Goal: Task Accomplishment & Management: Use online tool/utility

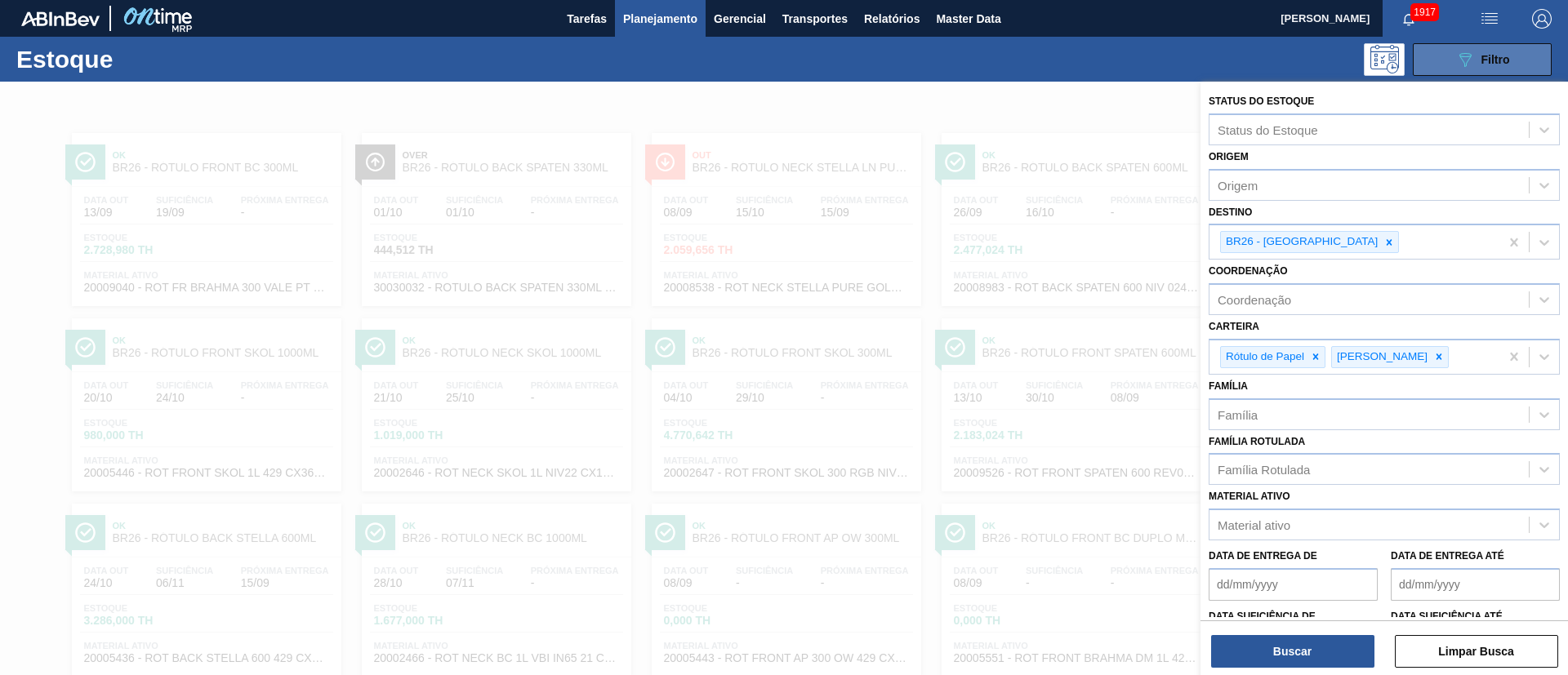
click at [1503, 56] on span "Filtro" at bounding box center [1496, 59] width 29 height 13
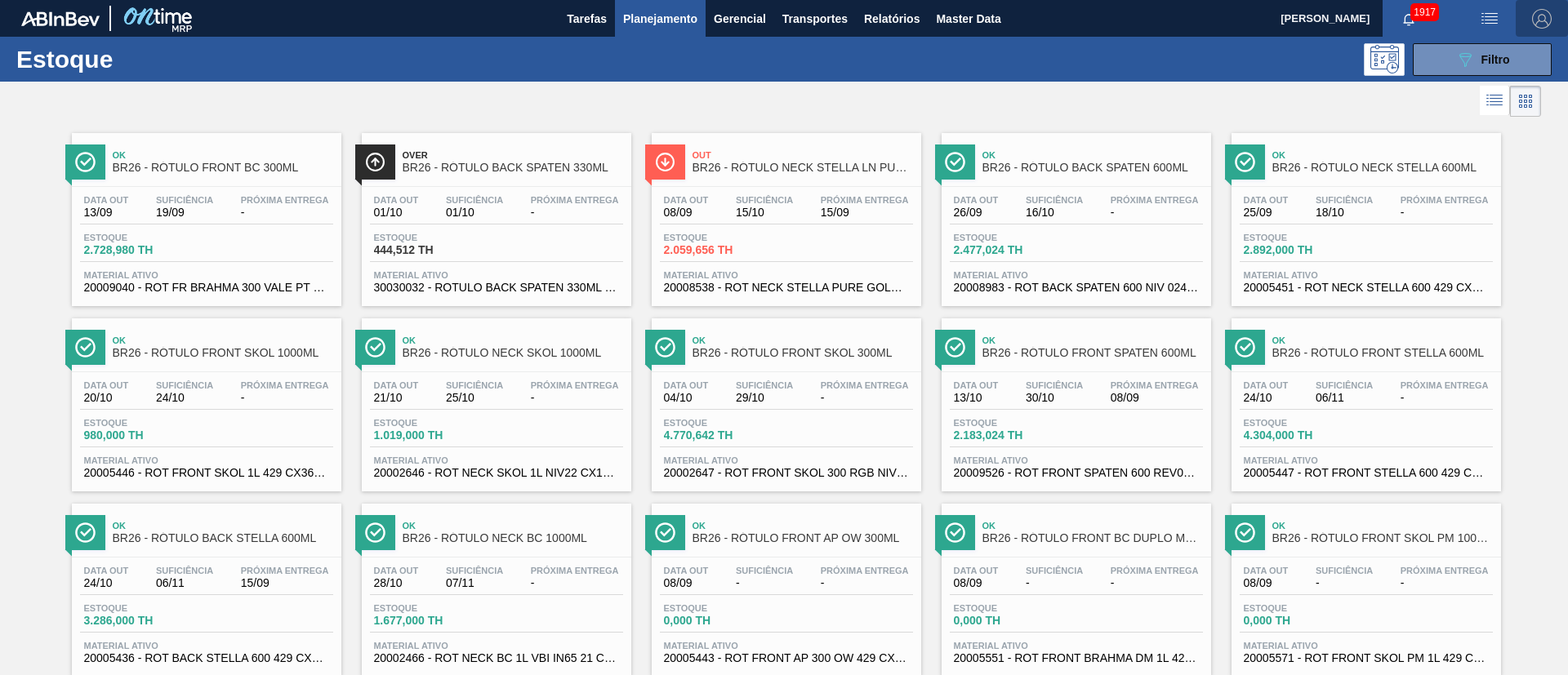
click at [1539, 18] on img "button" at bounding box center [1542, 19] width 20 height 20
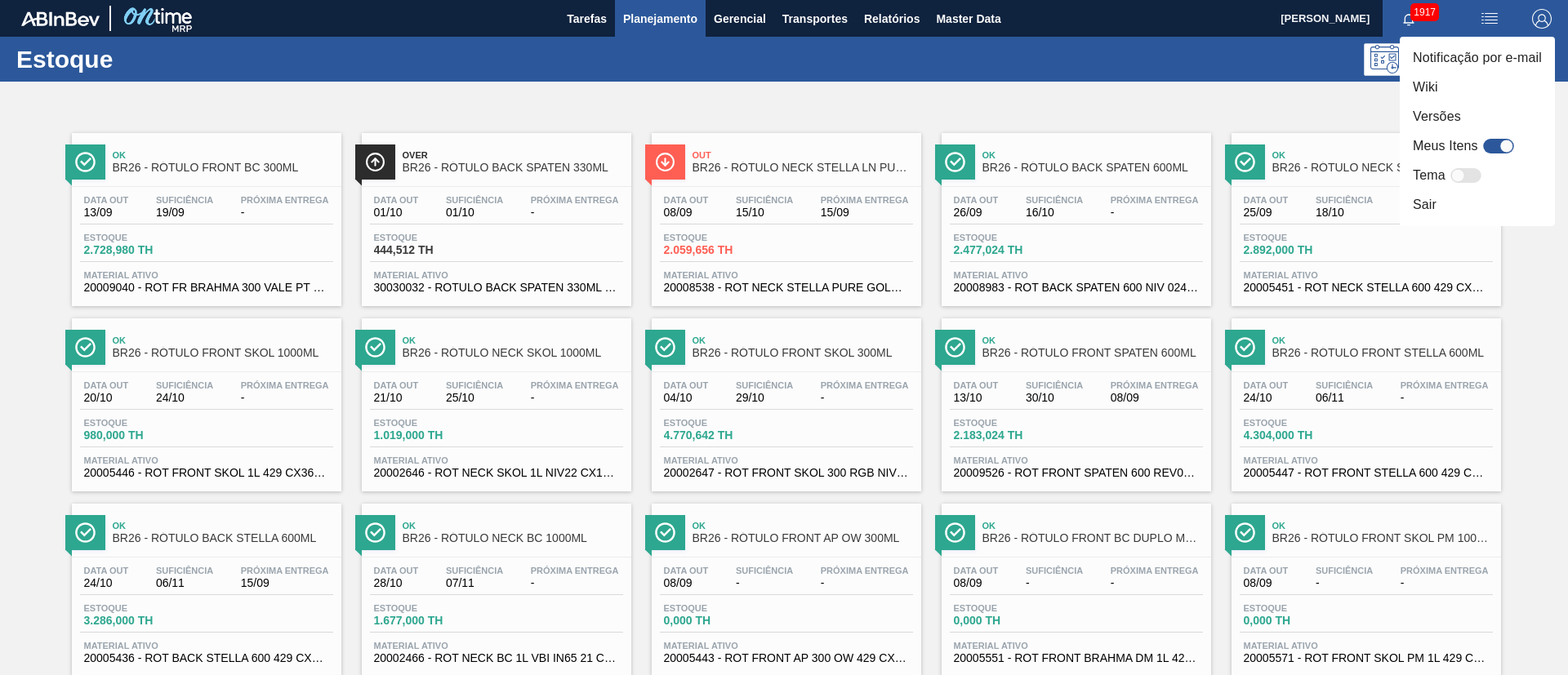
click at [1497, 144] on div at bounding box center [1498, 145] width 31 height 14
checkbox input "true"
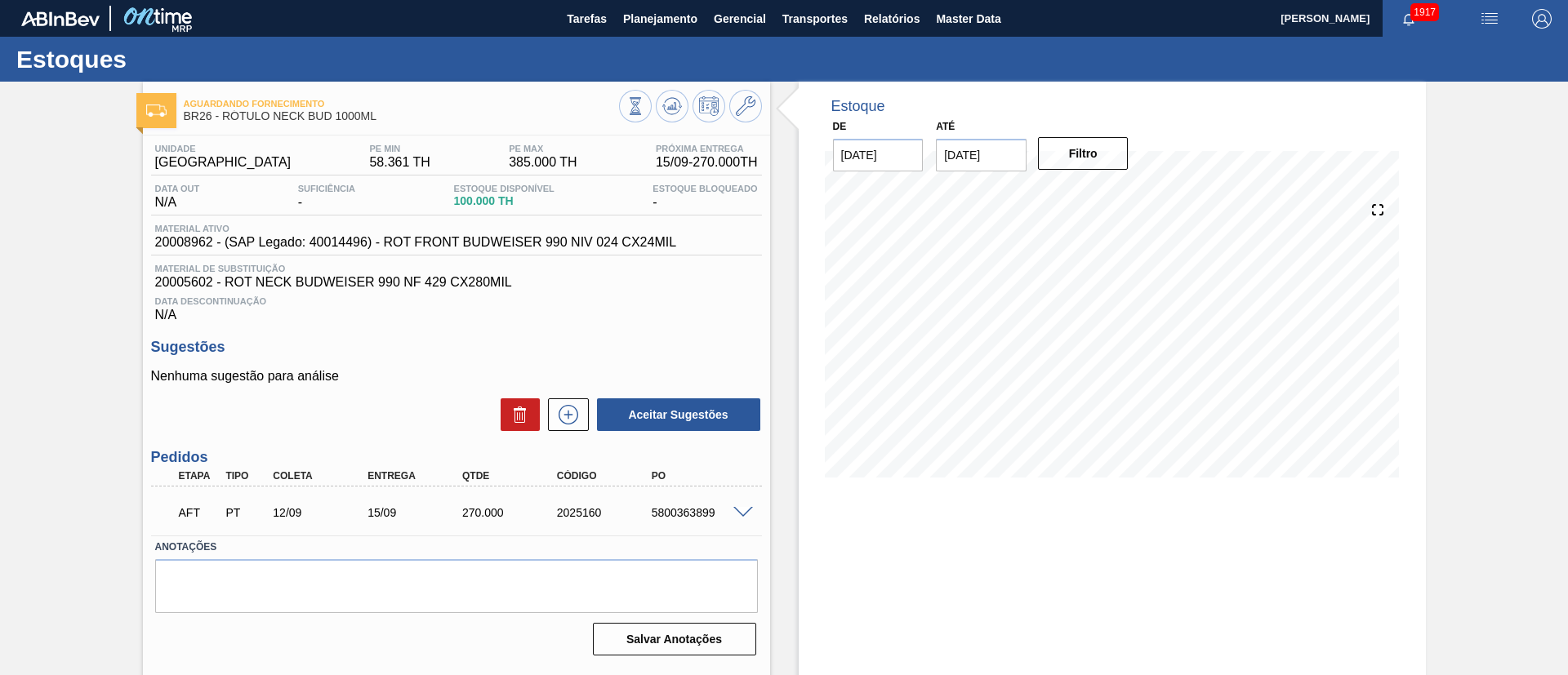
drag, startPoint x: 0, startPoint y: 233, endPoint x: 215, endPoint y: 17, distance: 304.8
click at [0, 234] on div "Aguardando Fornecimento BR26 - RÓTULO NECK BUD 1000ML Unidade Uberlândia PE MIN…" at bounding box center [784, 391] width 1568 height 621
click at [742, 516] on span at bounding box center [742, 513] width 20 height 12
type input "0,964"
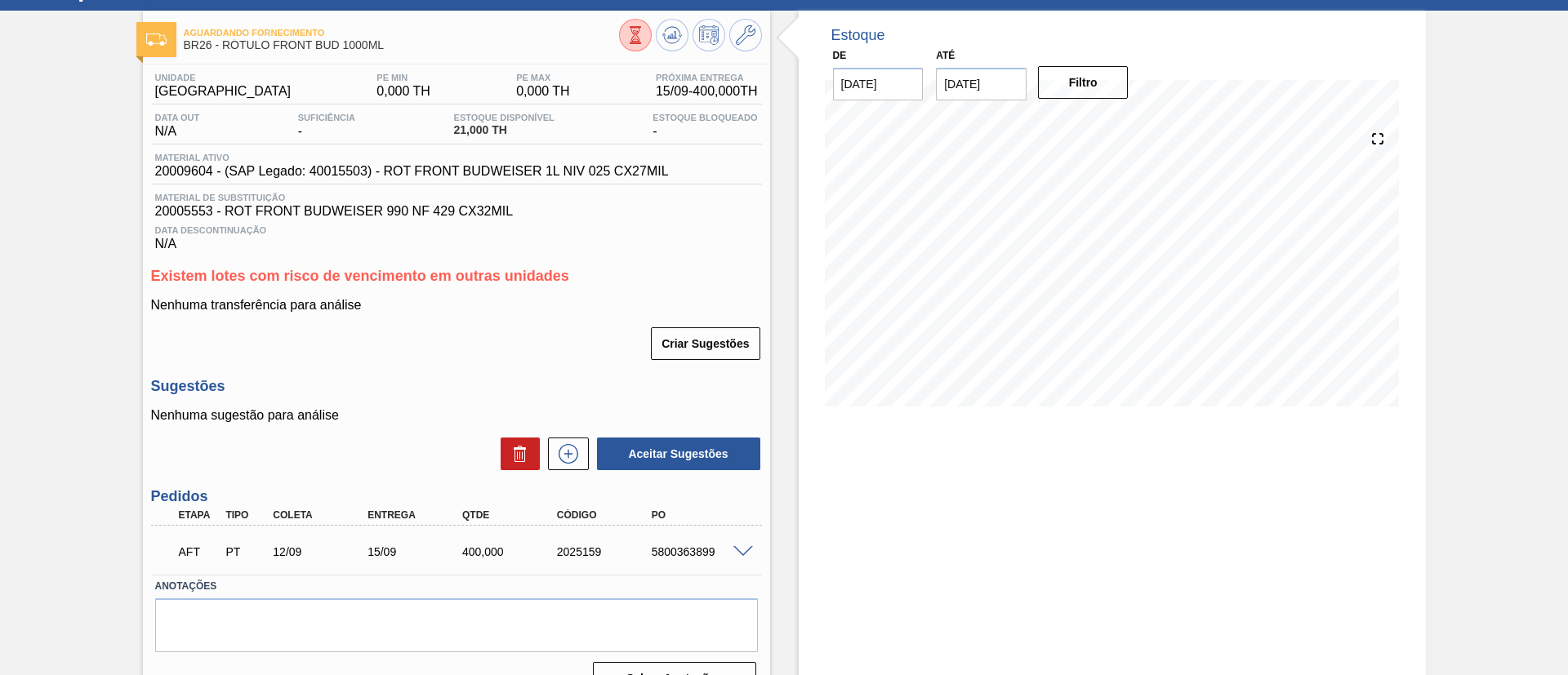
scroll to position [104, 0]
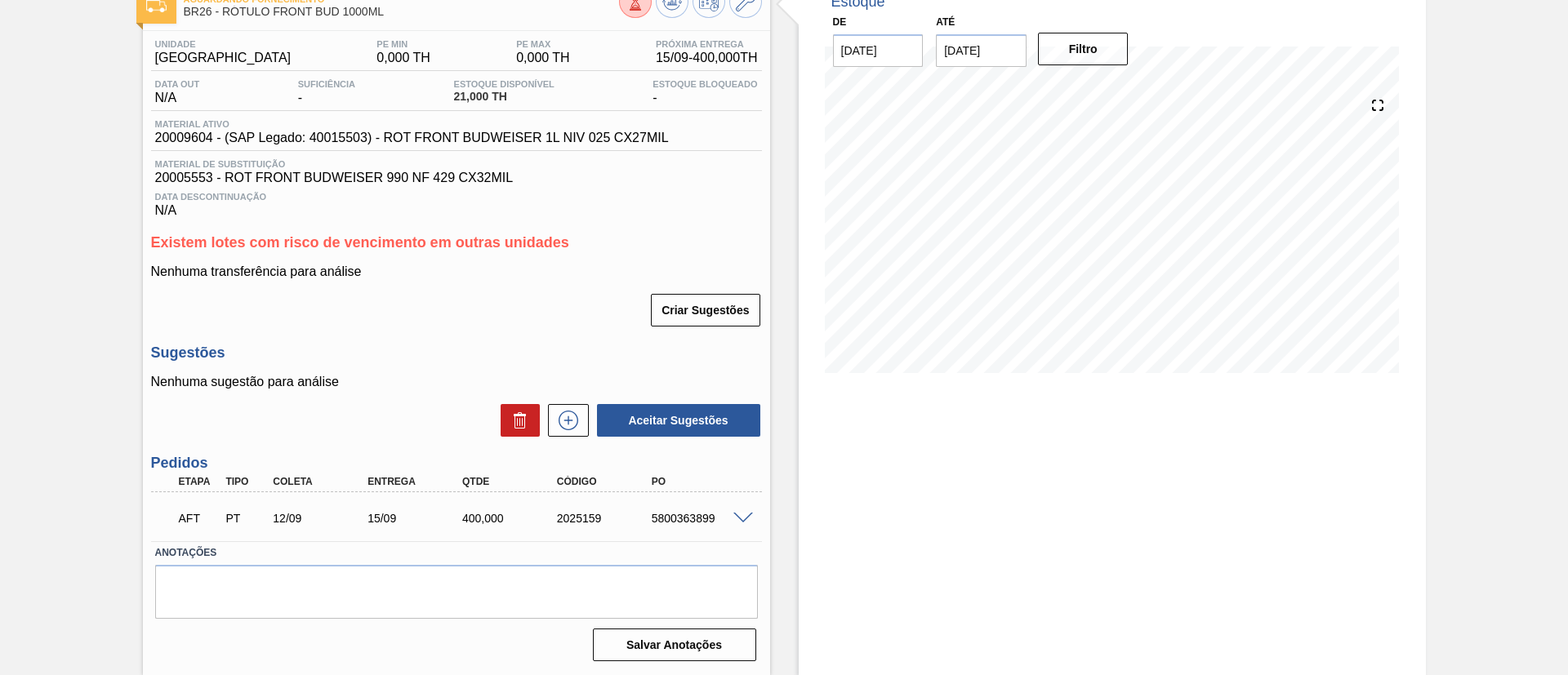
click at [730, 516] on div at bounding box center [746, 517] width 32 height 12
click at [733, 518] on span at bounding box center [742, 519] width 20 height 12
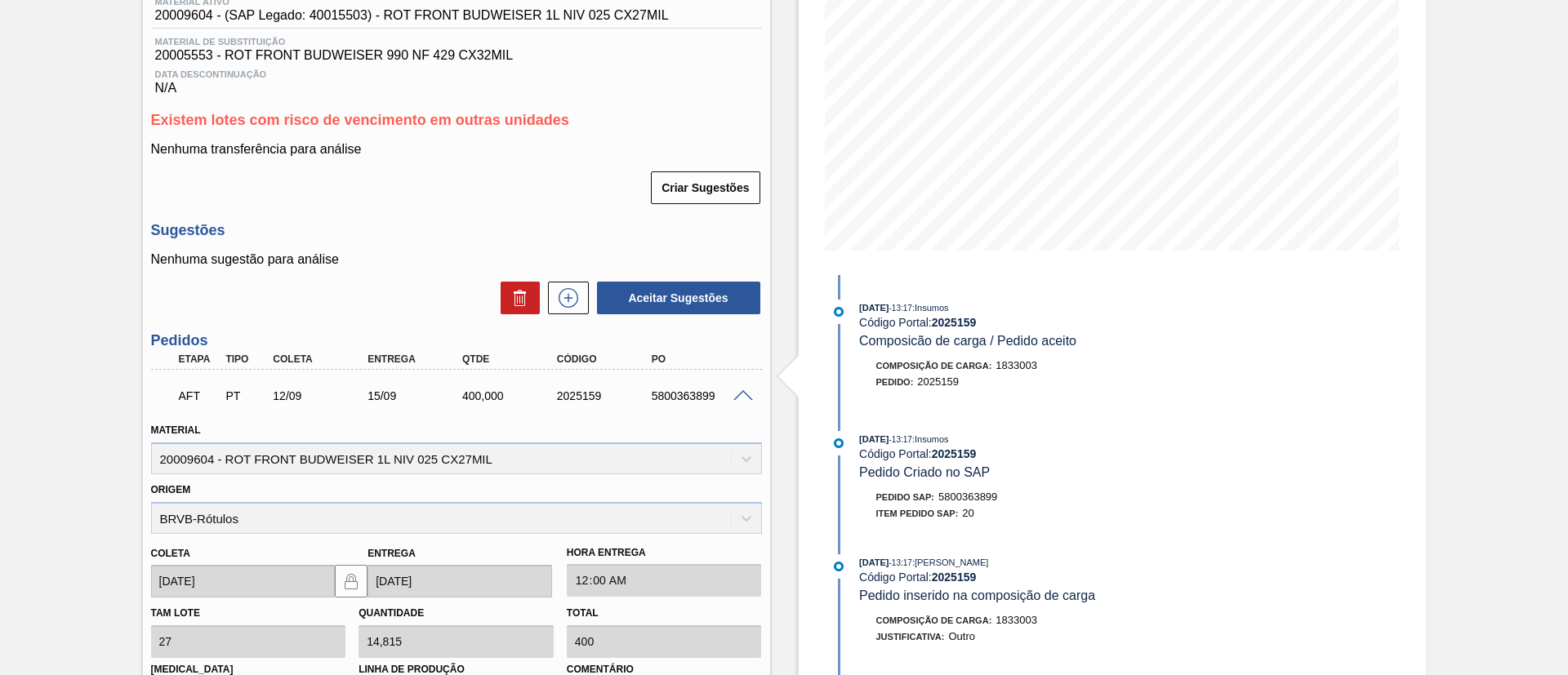
scroll to position [349, 0]
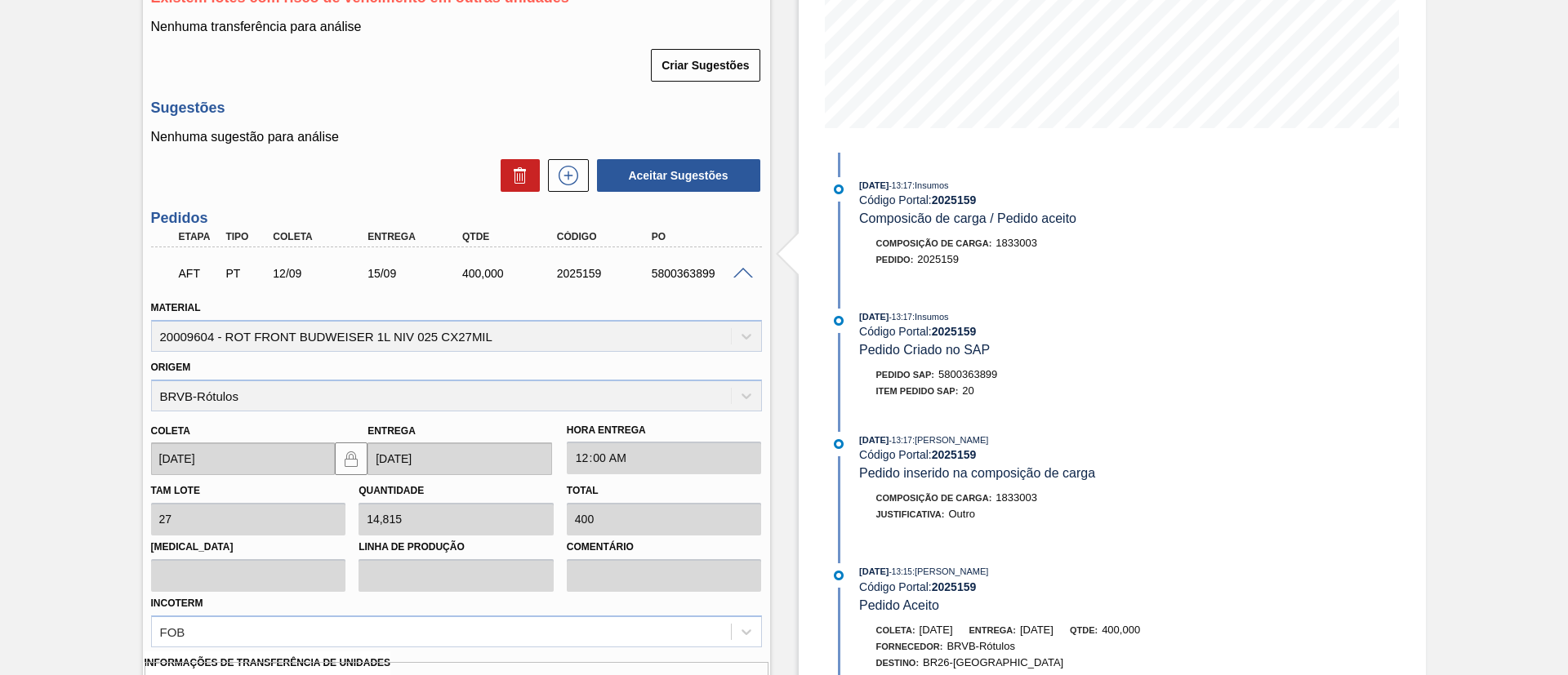
click at [733, 274] on span at bounding box center [742, 273] width 20 height 12
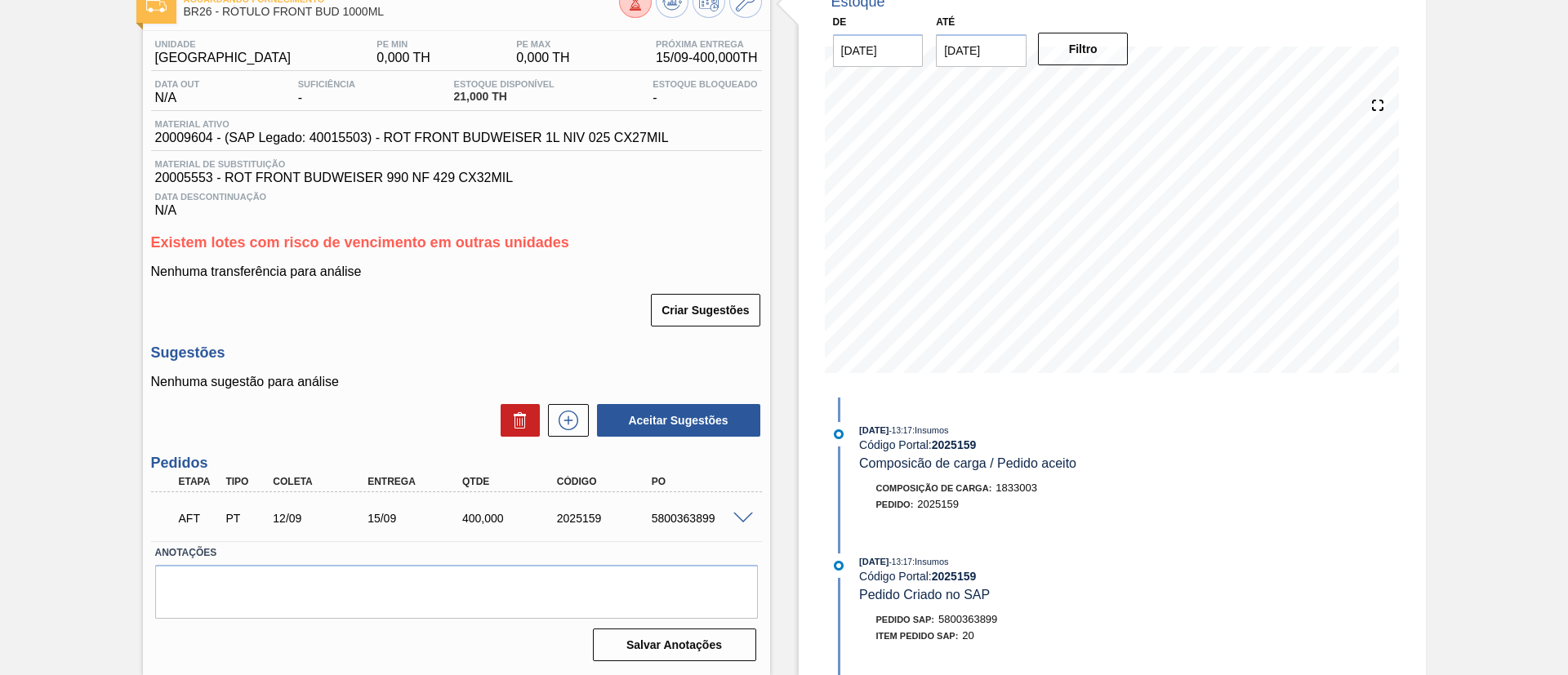
scroll to position [104, 0]
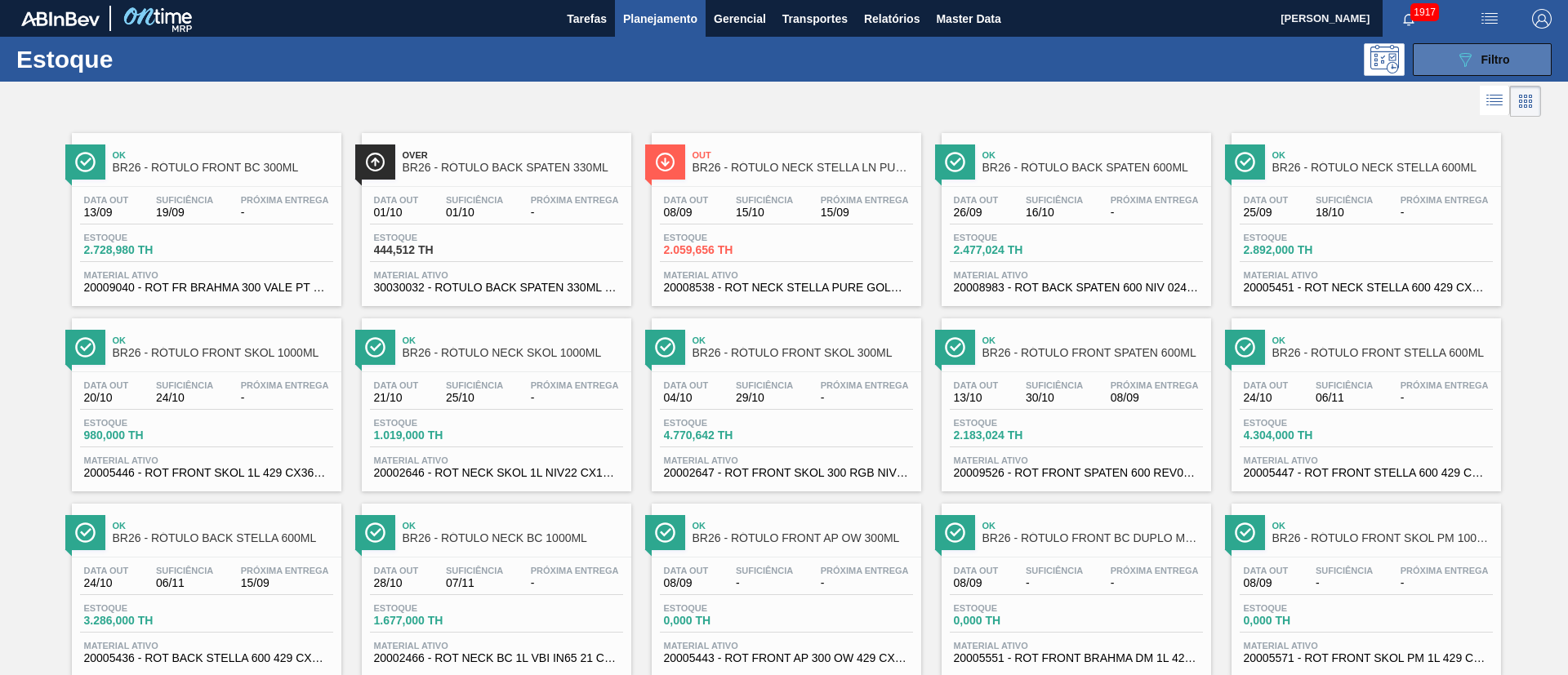
click at [1480, 72] on button "089F7B8B-B2A5-4AFE-B5C0-19BA573D28AC Filtro" at bounding box center [1481, 59] width 138 height 32
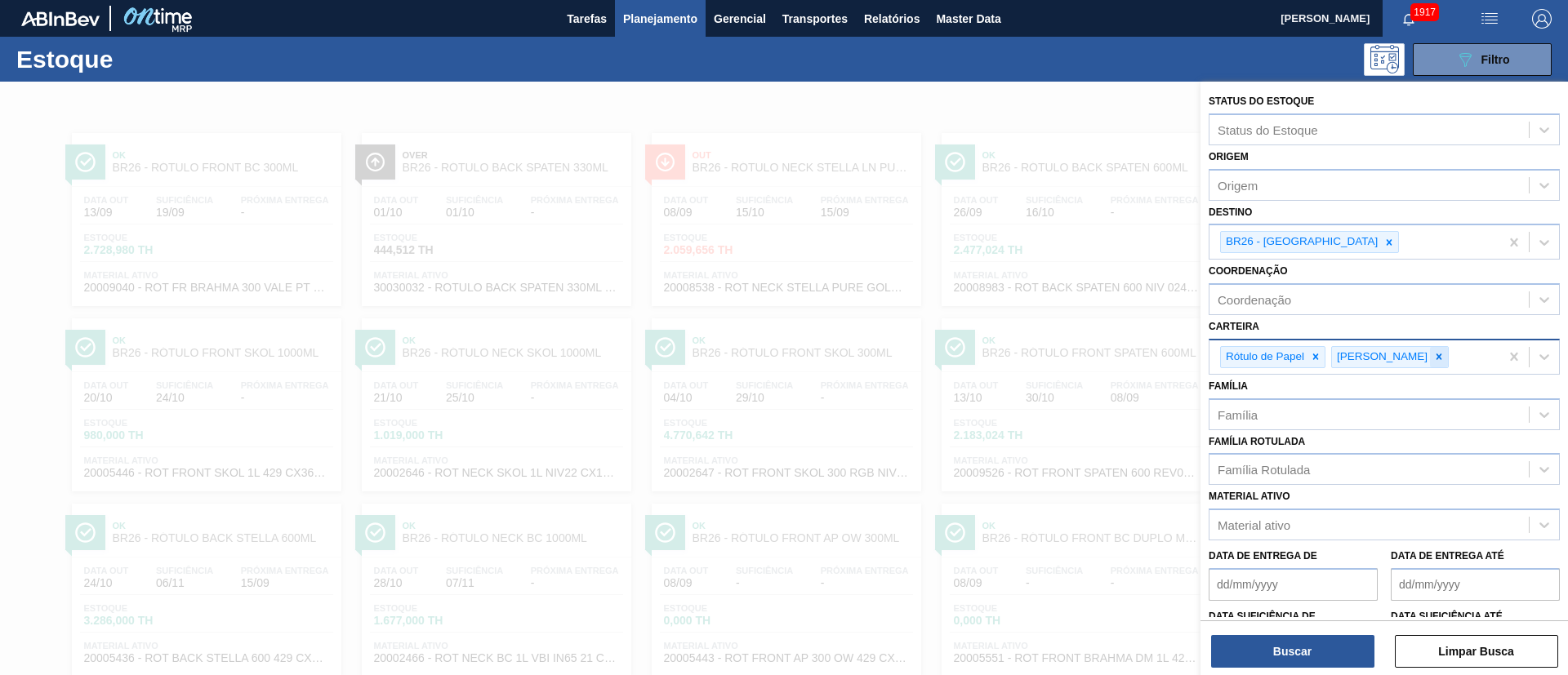
click at [1433, 357] on icon at bounding box center [1438, 356] width 11 height 11
click at [1306, 356] on div "Rótulo de Papel" at bounding box center [1263, 357] width 86 height 20
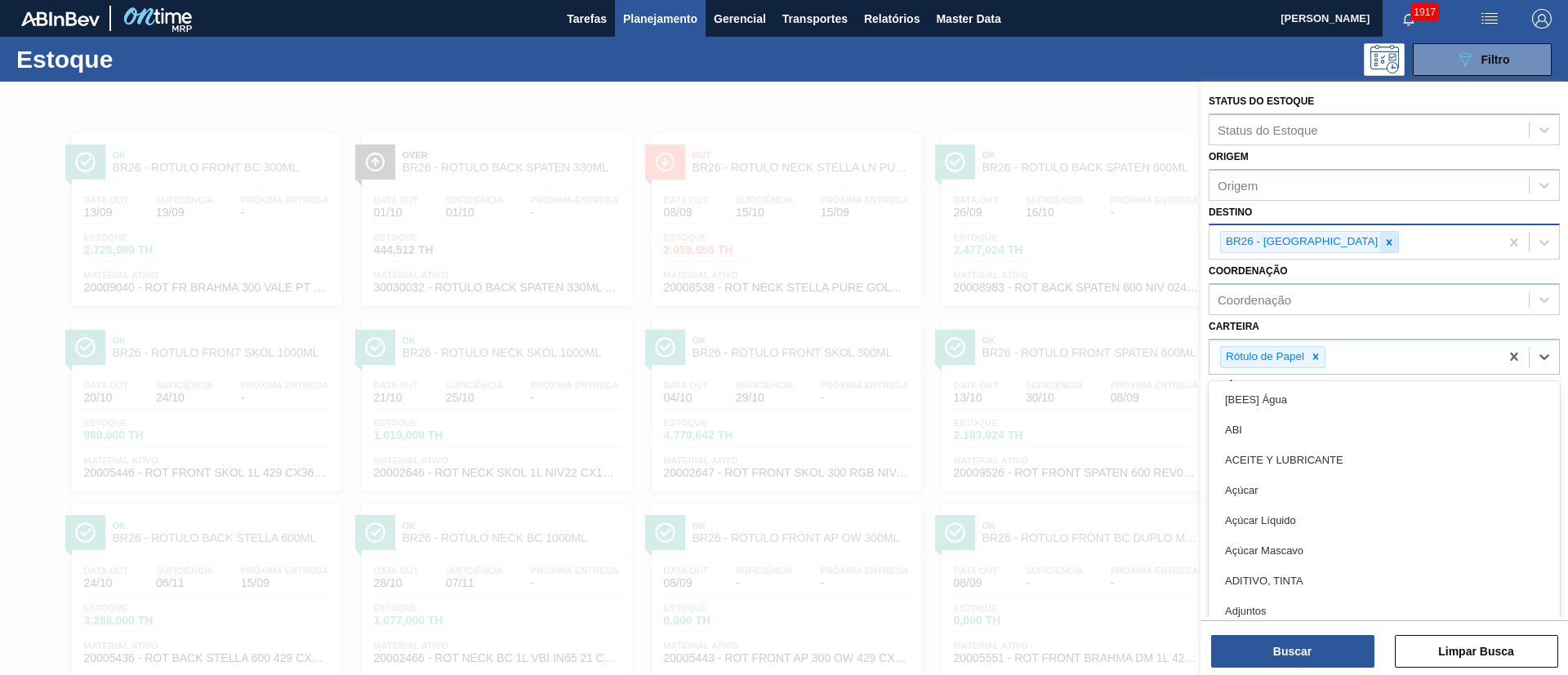
click at [1384, 245] on icon at bounding box center [1389, 242] width 11 height 11
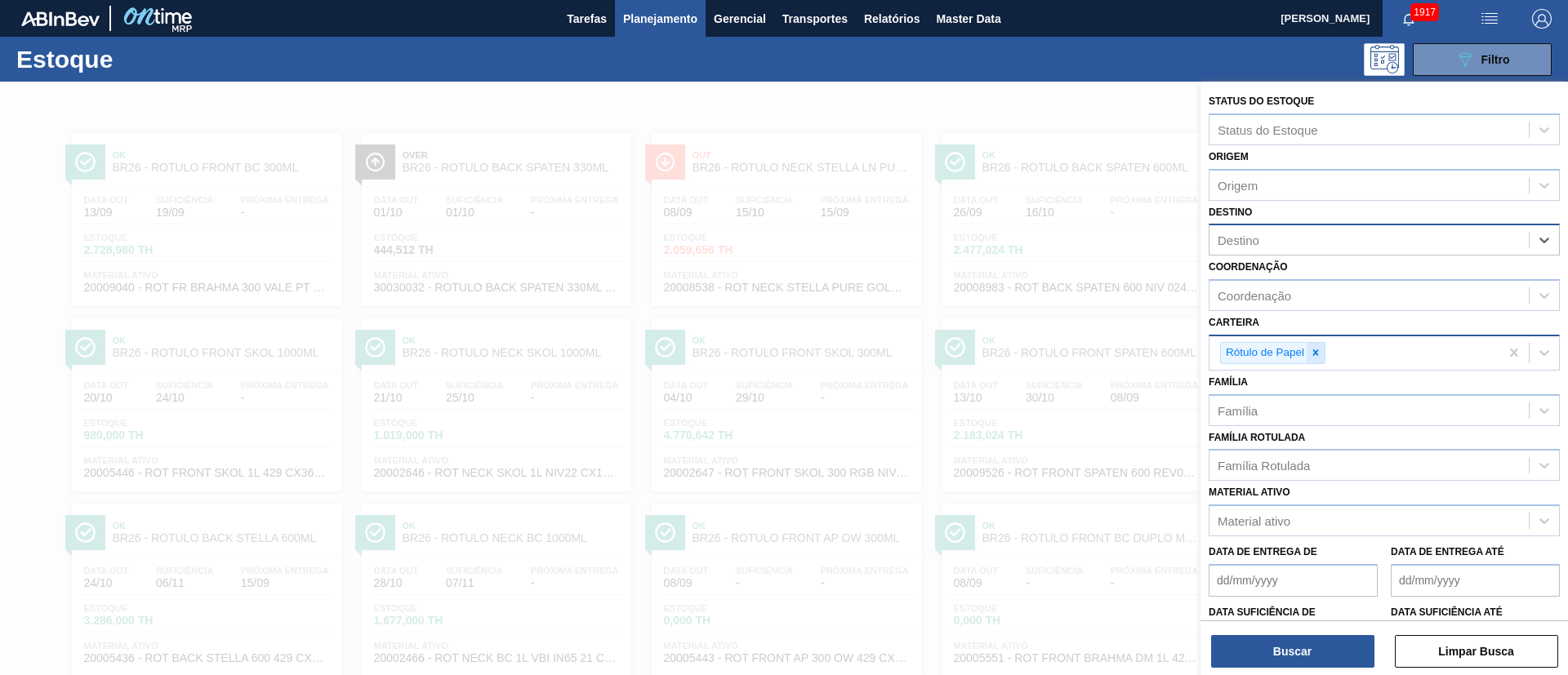
click at [1311, 347] on icon at bounding box center [1315, 352] width 11 height 11
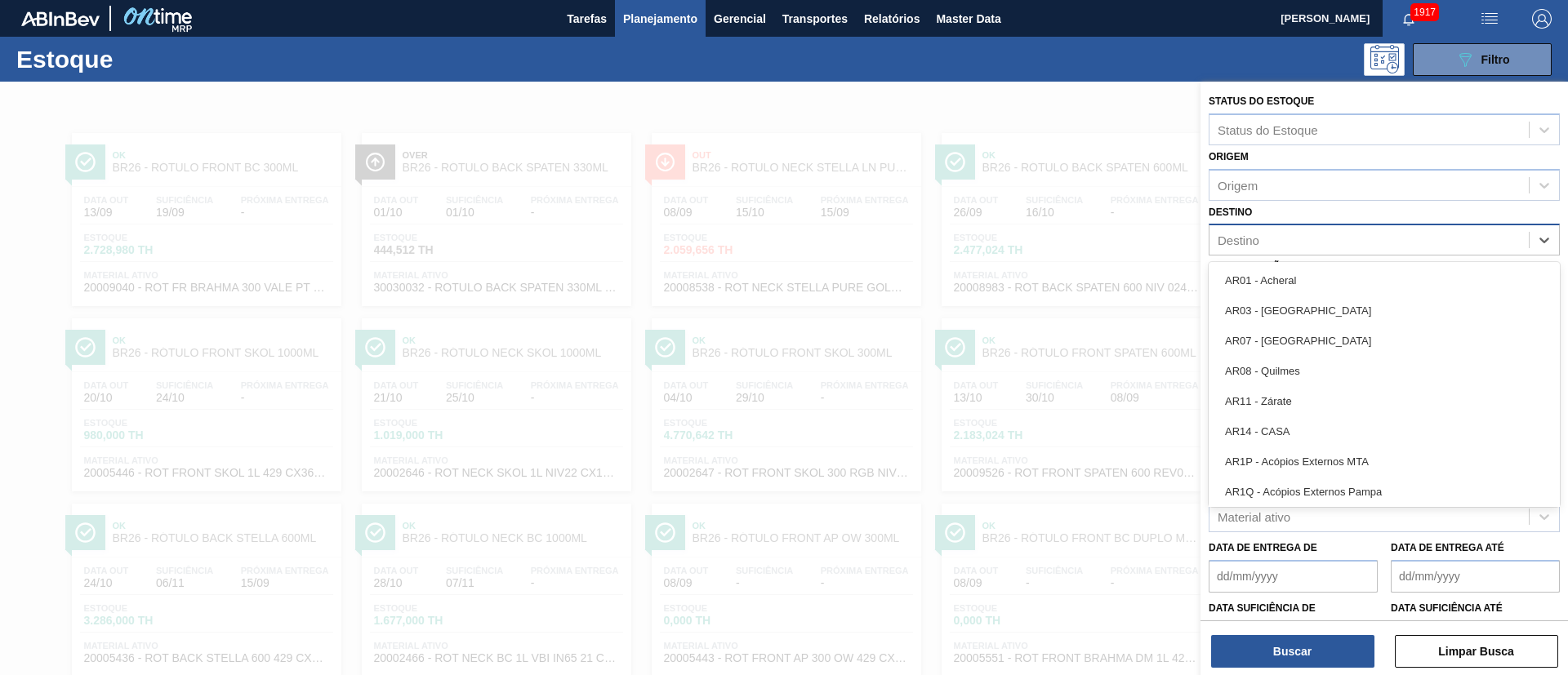
click at [1259, 239] on div "Destino" at bounding box center [1238, 240] width 42 height 14
type input "brv"
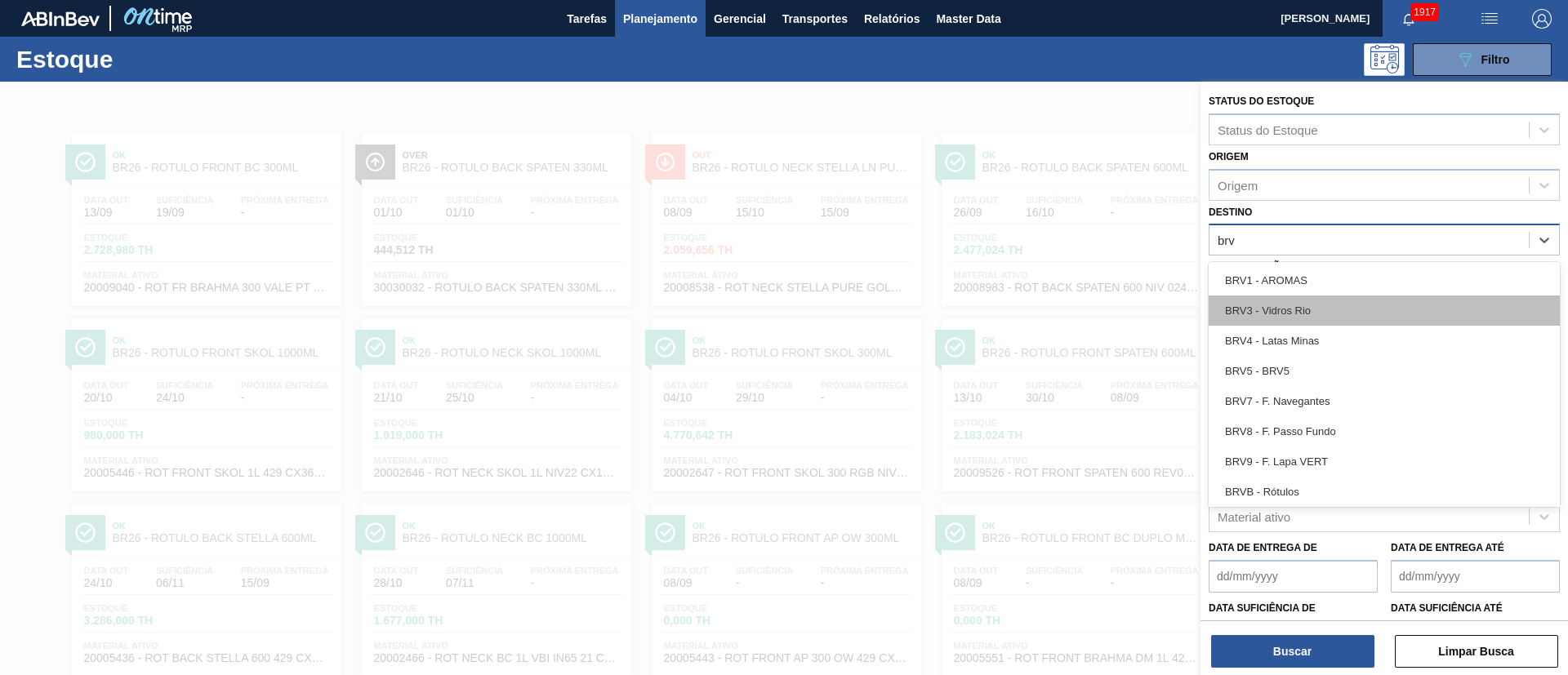
drag, startPoint x: 1284, startPoint y: 292, endPoint x: 1288, endPoint y: 318, distance: 26.3
click at [1288, 318] on div "BRV1 - AROMAS BRV3 - Vidros Rio BRV4 - Latas Minas BRV5 - BRV5 BRV7 - F. Navega…" at bounding box center [1384, 385] width 351 height 245
click at [1288, 318] on div "BRV3 - Vidros Rio" at bounding box center [1384, 311] width 351 height 31
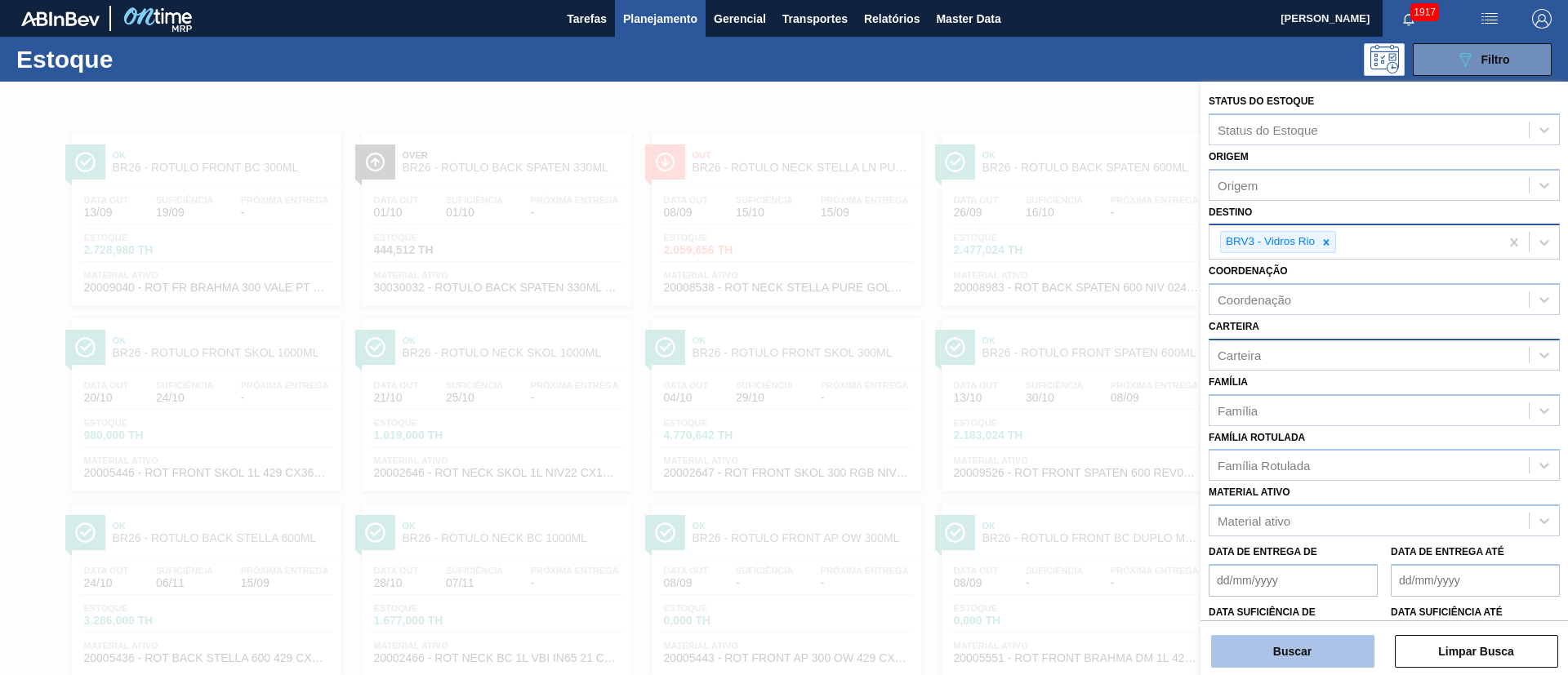
click at [1283, 667] on button "Buscar" at bounding box center [1293, 651] width 163 height 32
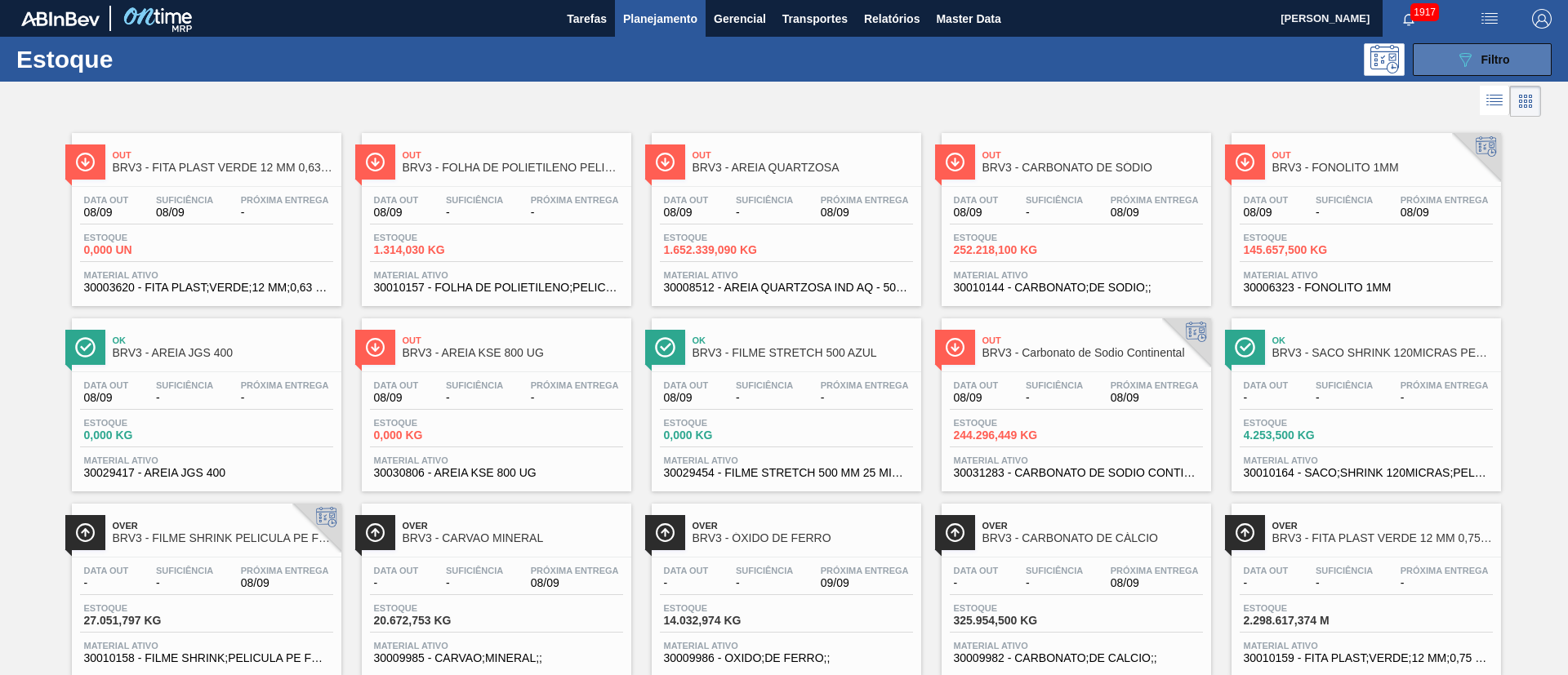
click at [1469, 48] on button "089F7B8B-B2A5-4AFE-B5C0-19BA573D28AC Filtro" at bounding box center [1481, 59] width 138 height 32
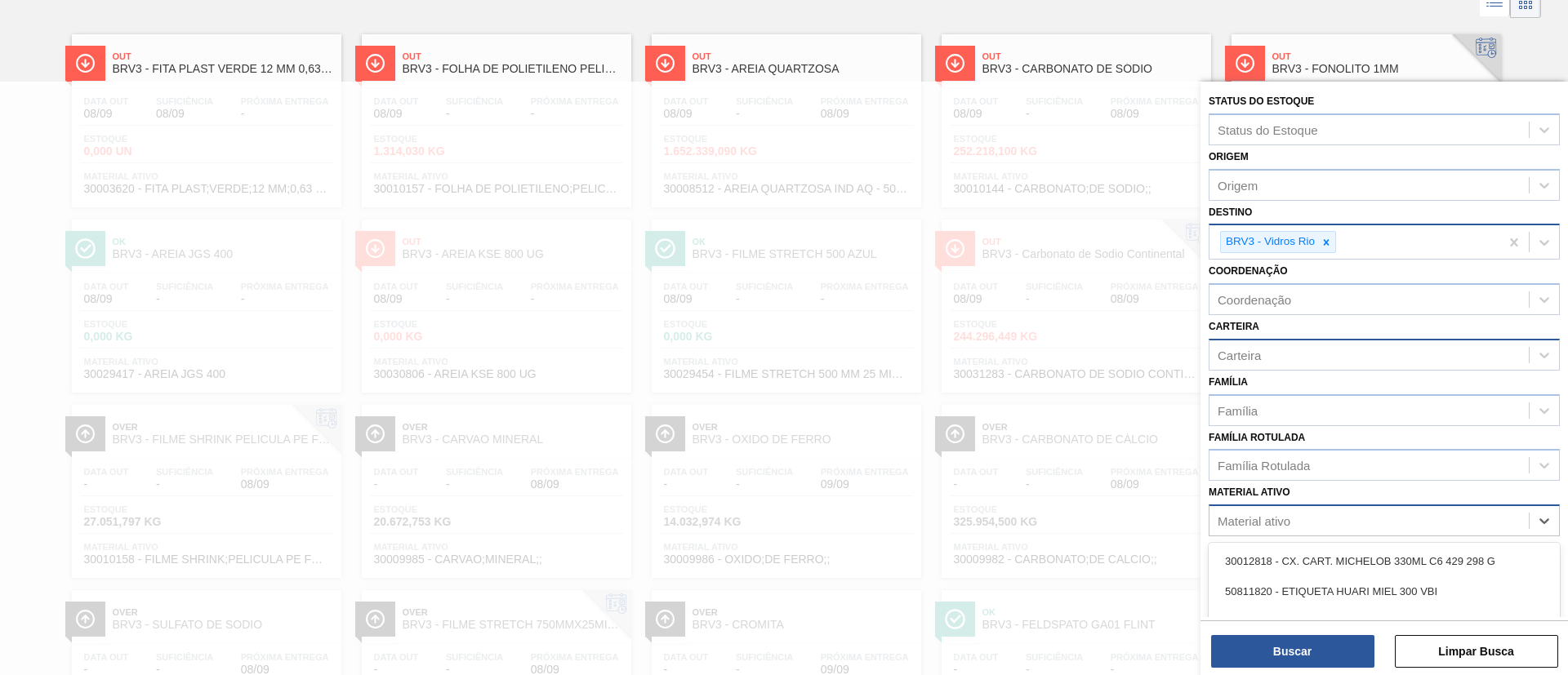
click at [1294, 519] on div "Material ativo" at bounding box center [1369, 521] width 319 height 24
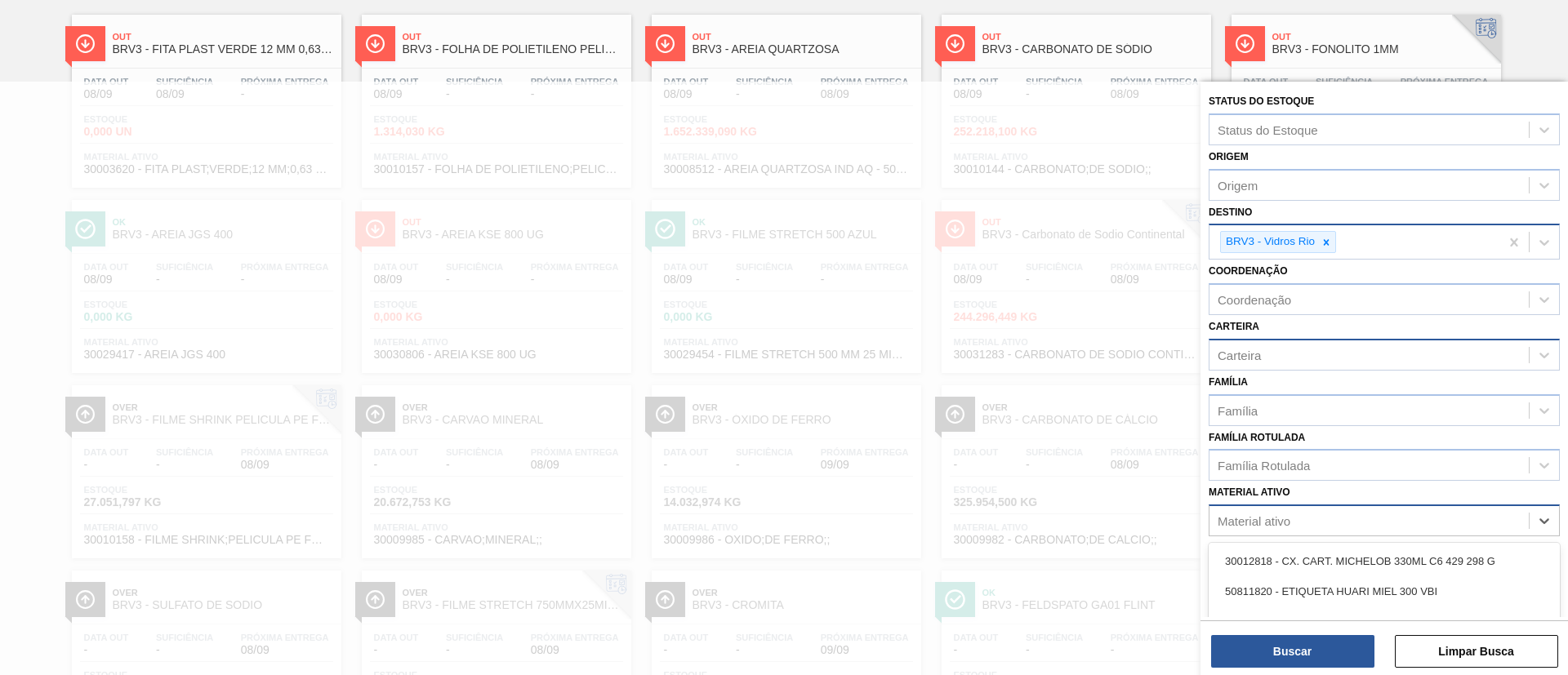
scroll to position [119, 0]
paste ativo "30009982"
type ativo "30009982"
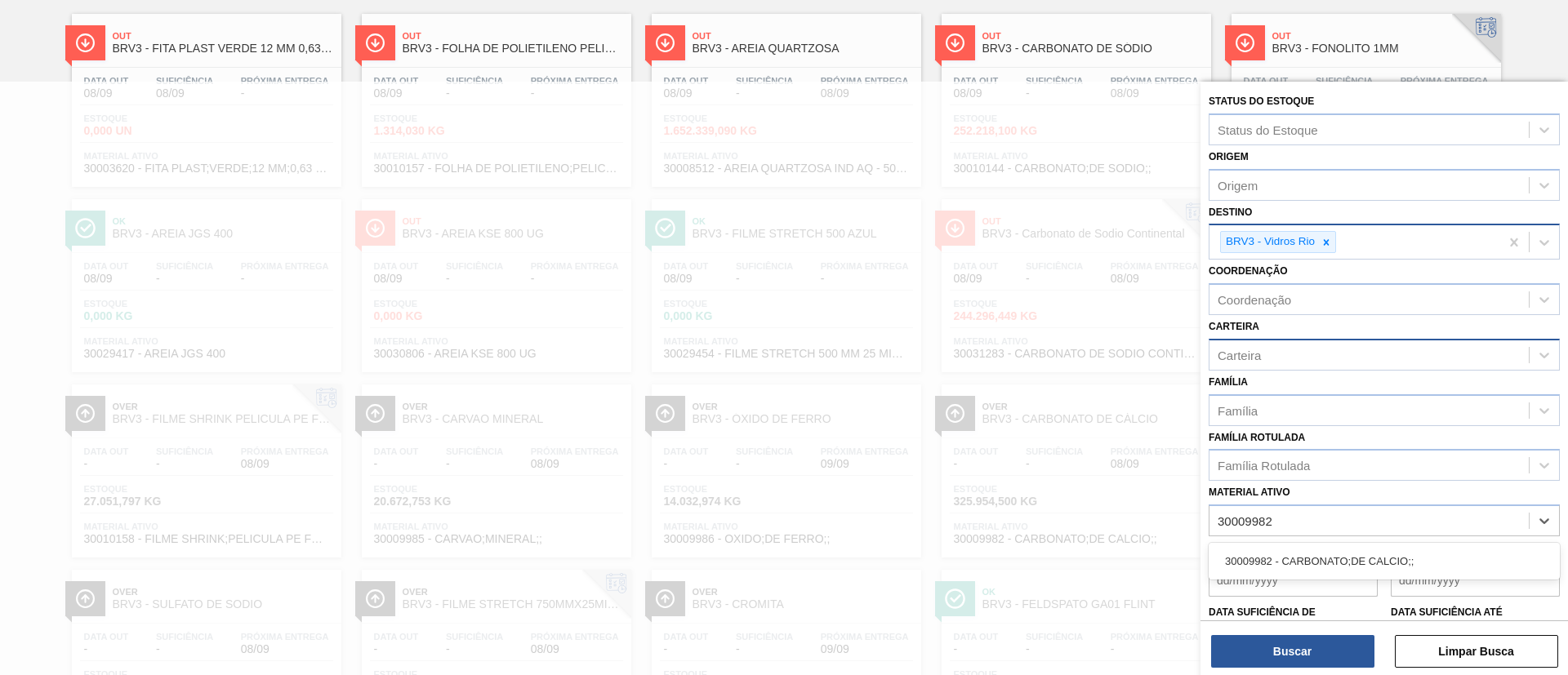
click at [1294, 544] on div "30009982 - CARBONATO;DE CALCIO;;" at bounding box center [1384, 560] width 351 height 37
click at [1294, 555] on div "30009982 - CARBONATO;DE CALCIO;;" at bounding box center [1384, 561] width 351 height 31
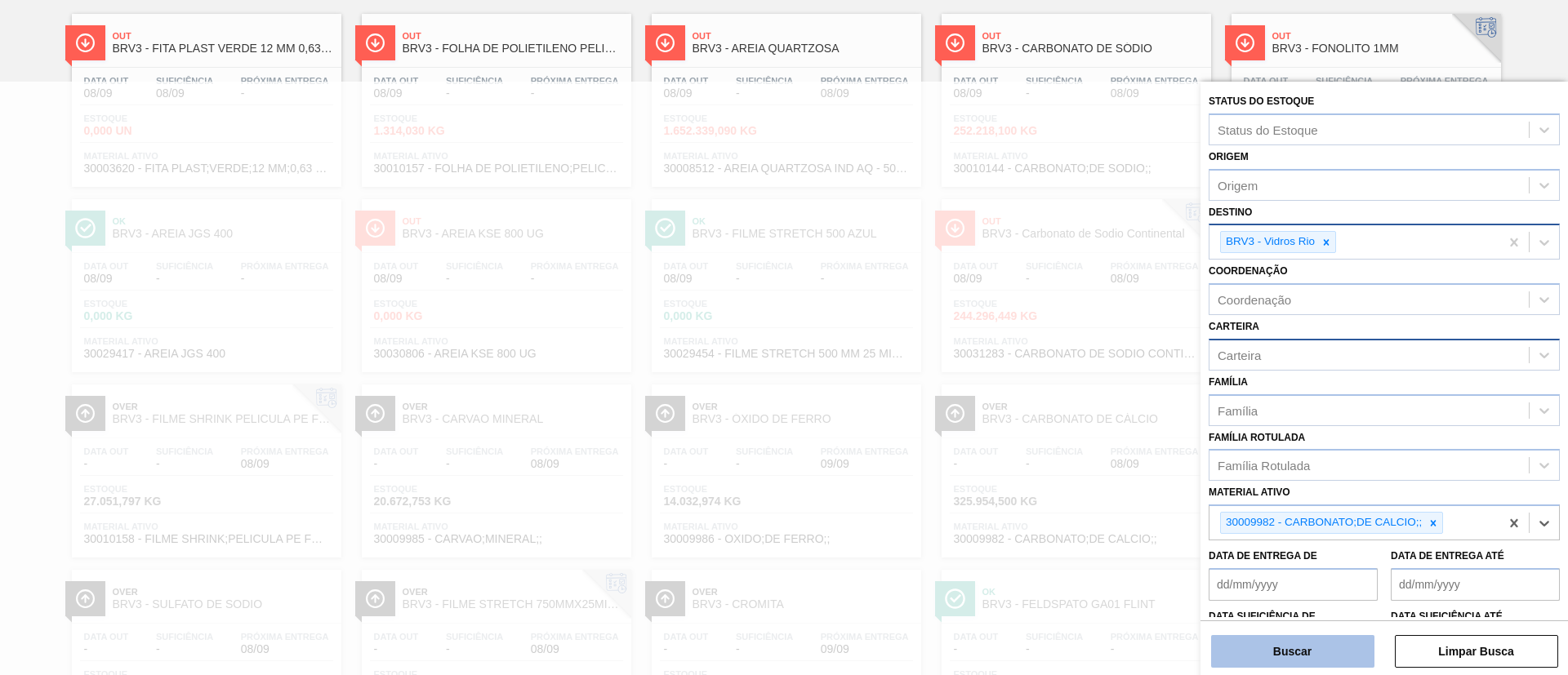
click at [1303, 656] on button "Buscar" at bounding box center [1293, 651] width 163 height 32
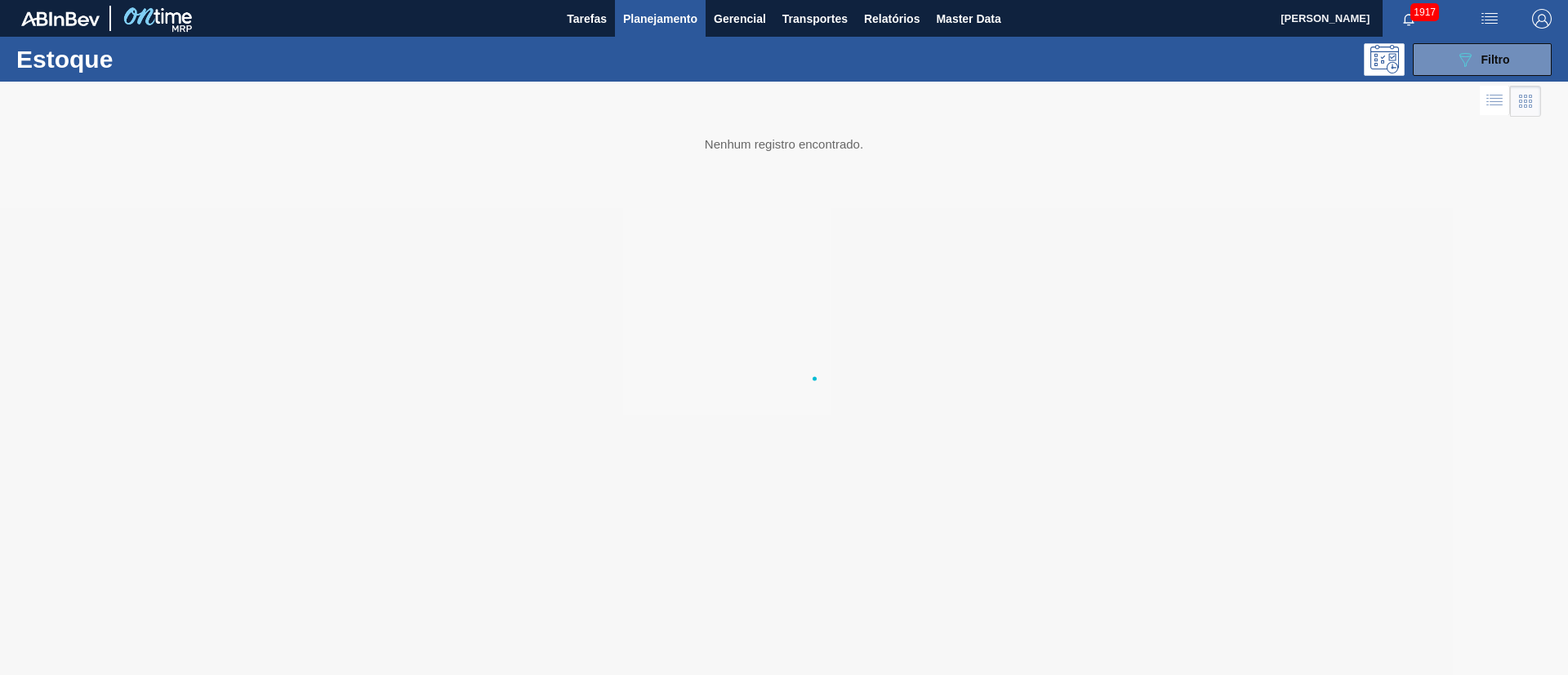
scroll to position [0, 0]
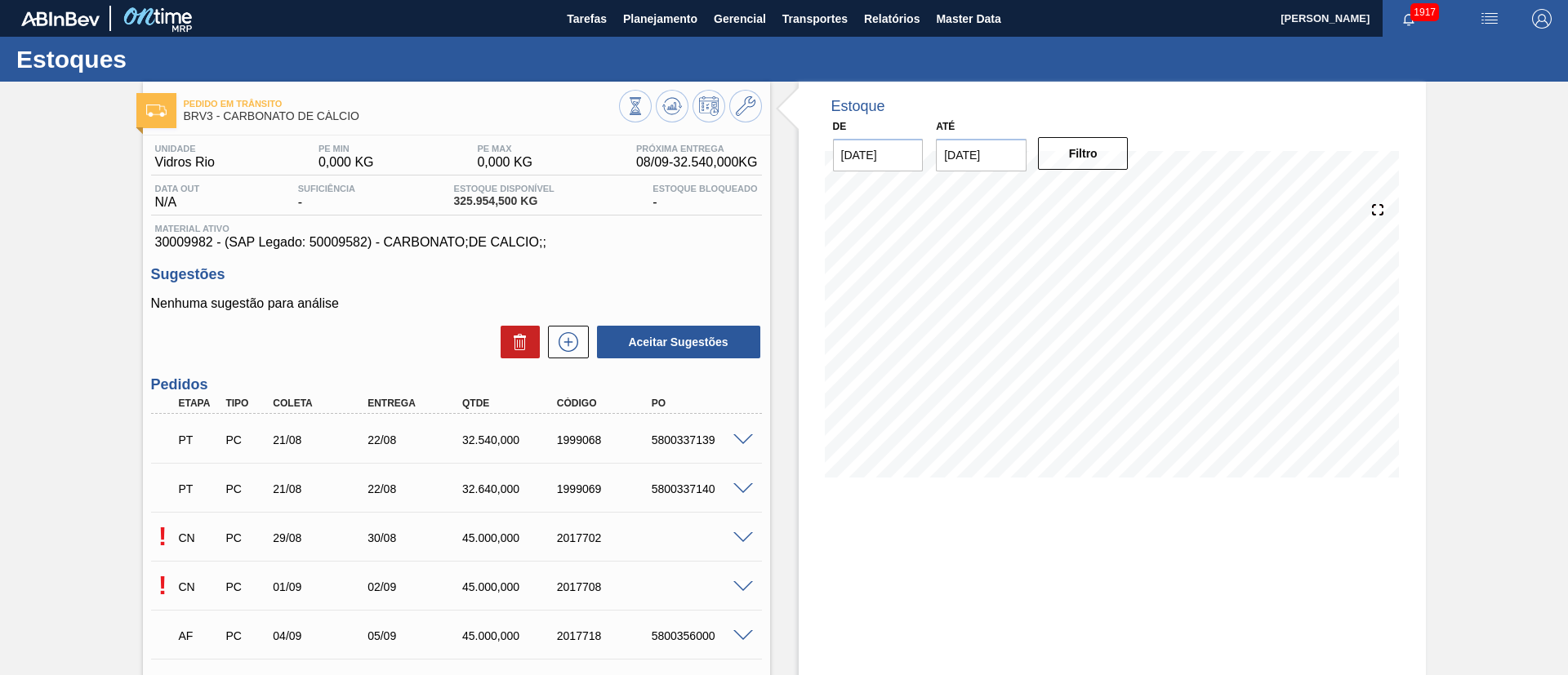
click at [741, 532] on span at bounding box center [742, 538] width 20 height 12
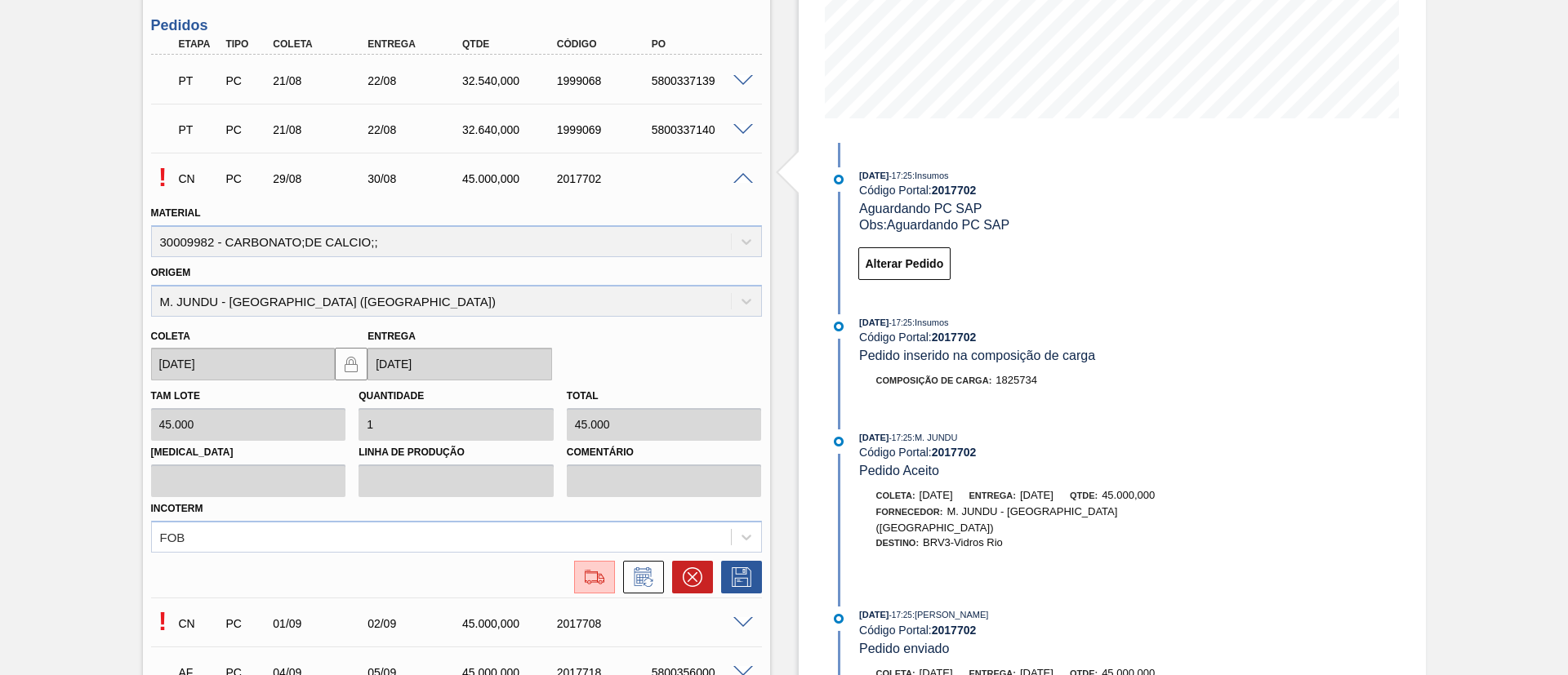
scroll to position [368, 0]
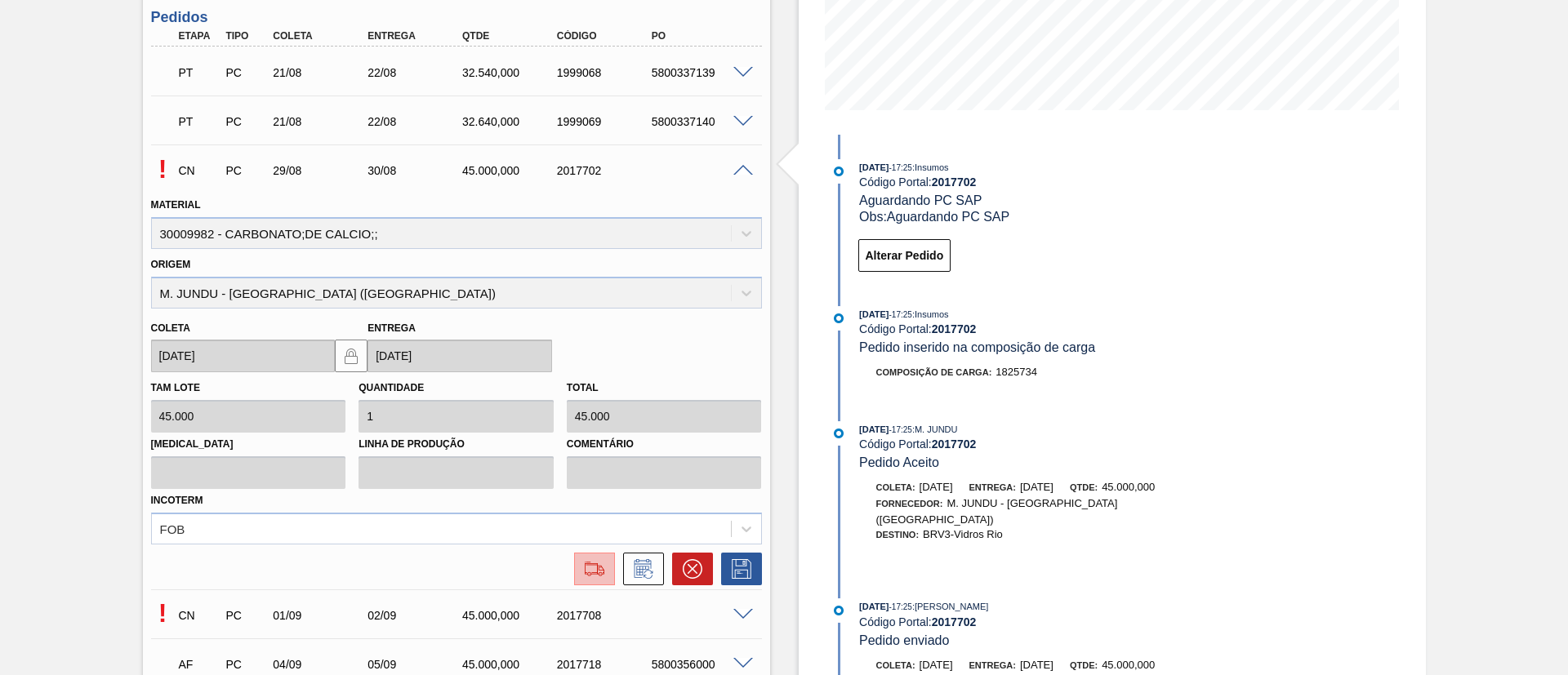
click at [603, 566] on img at bounding box center [595, 569] width 26 height 20
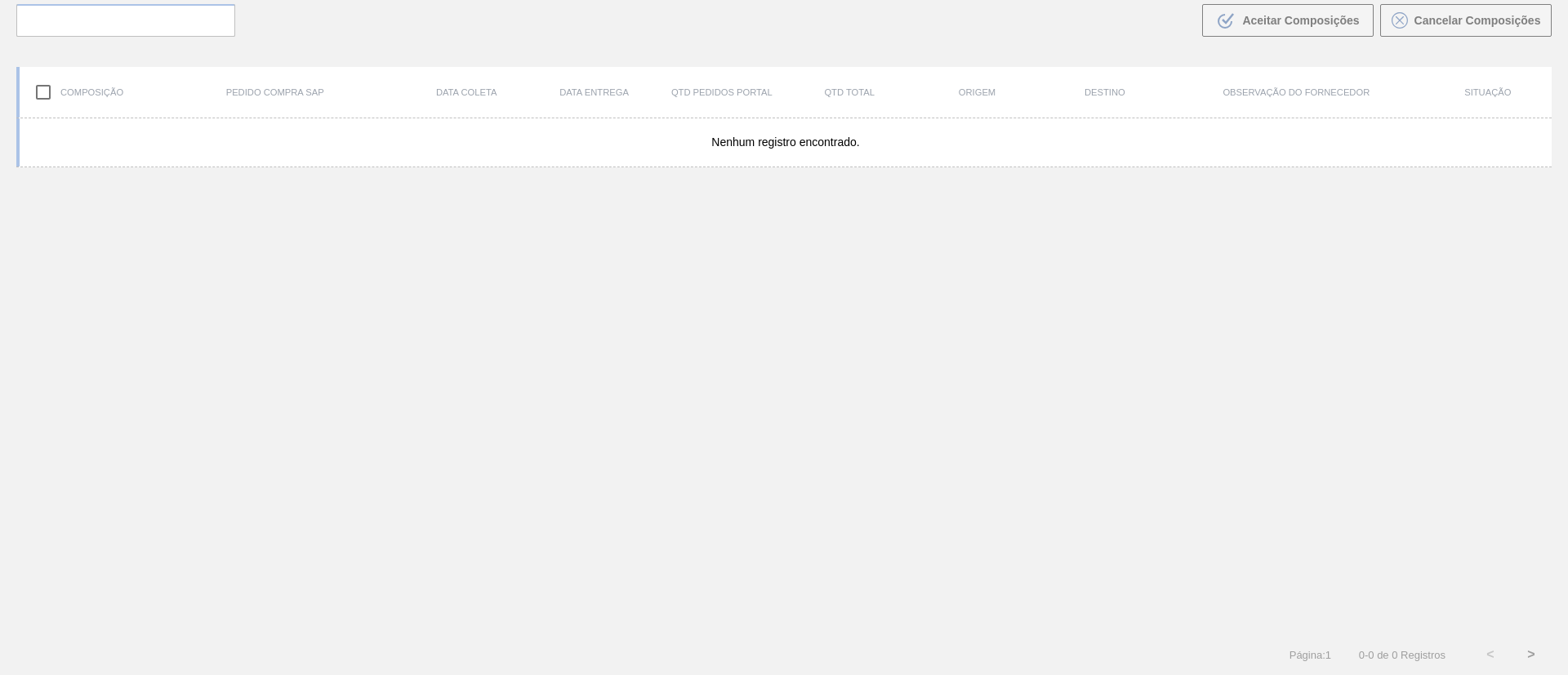
scroll to position [117, 0]
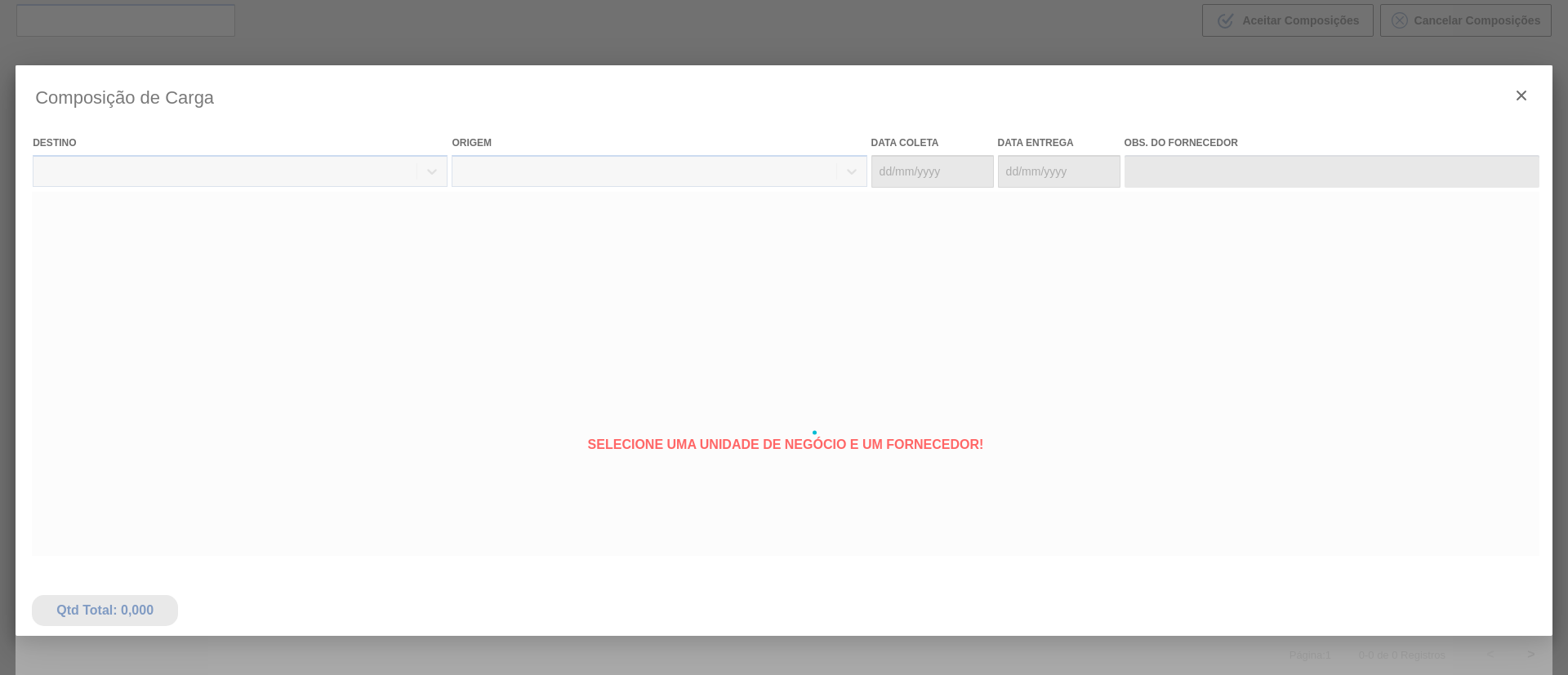
type coleta "[DATE]"
type entrega "[DATE]"
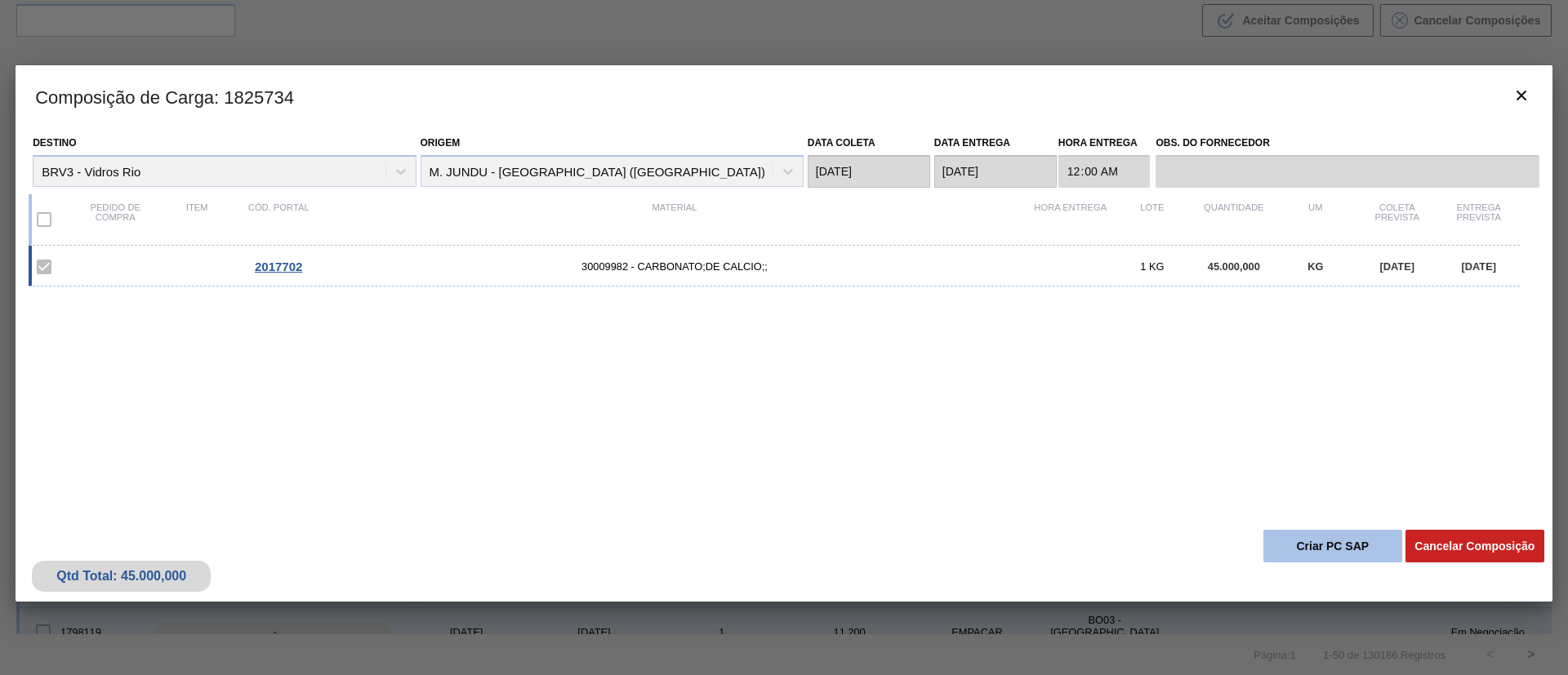
click at [1300, 546] on button "Criar PC SAP" at bounding box center [1332, 546] width 138 height 32
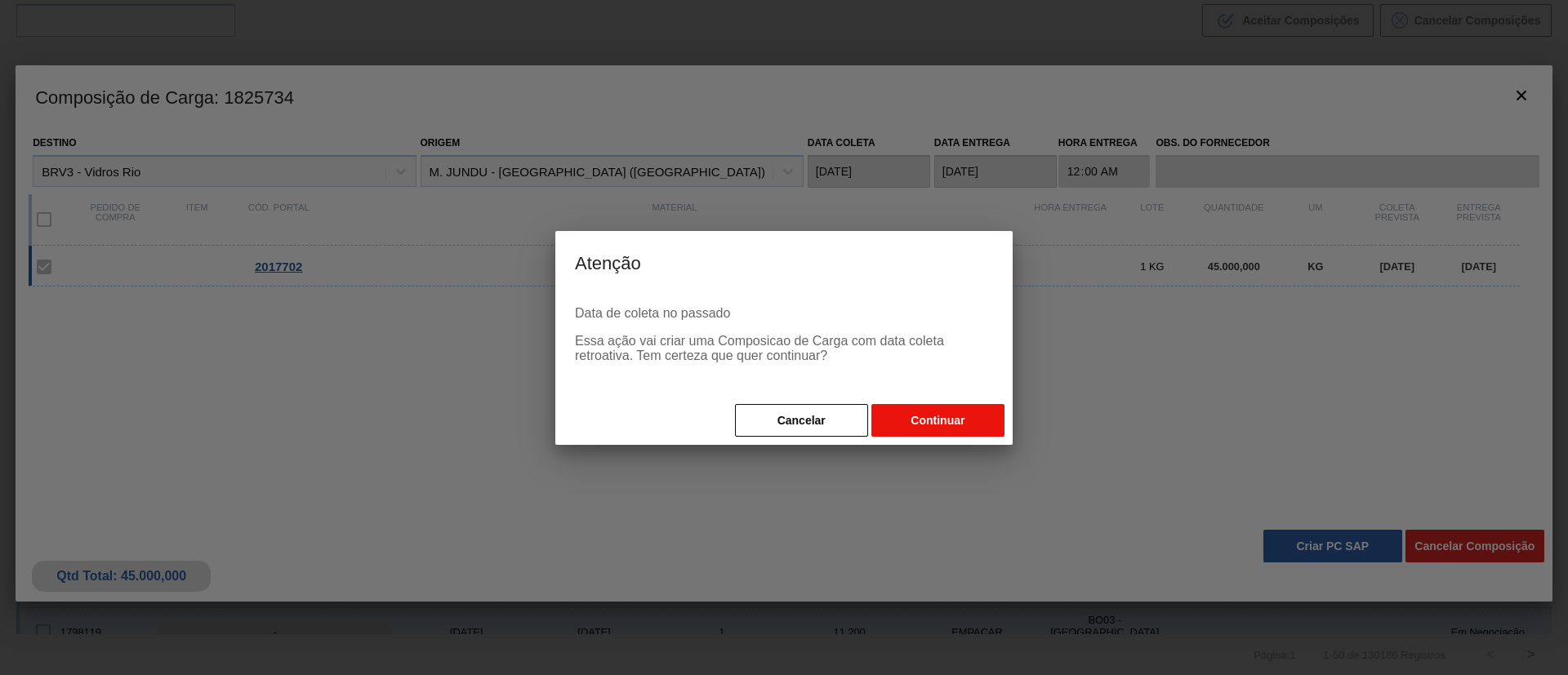
click at [911, 417] on button "Continuar" at bounding box center [938, 420] width 133 height 32
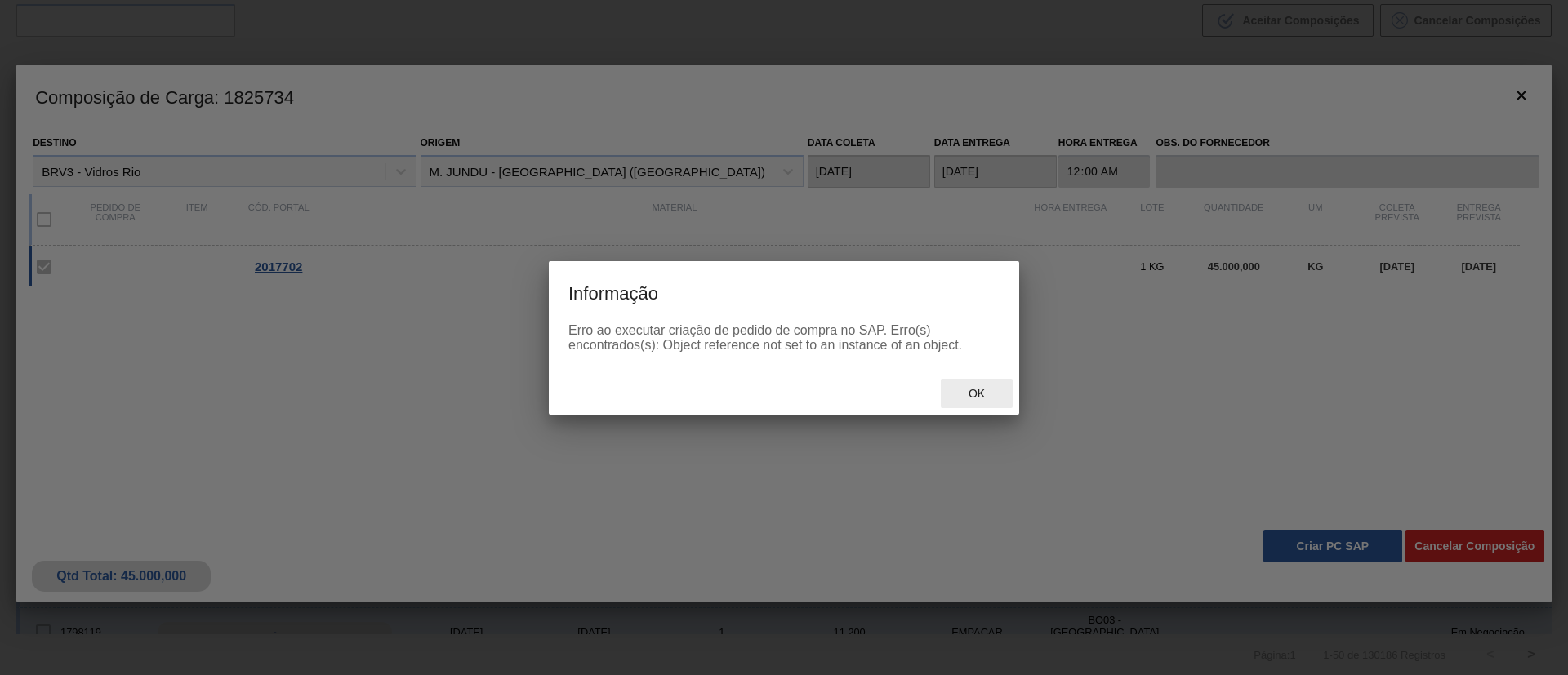
click at [967, 380] on div "Ok" at bounding box center [977, 394] width 72 height 31
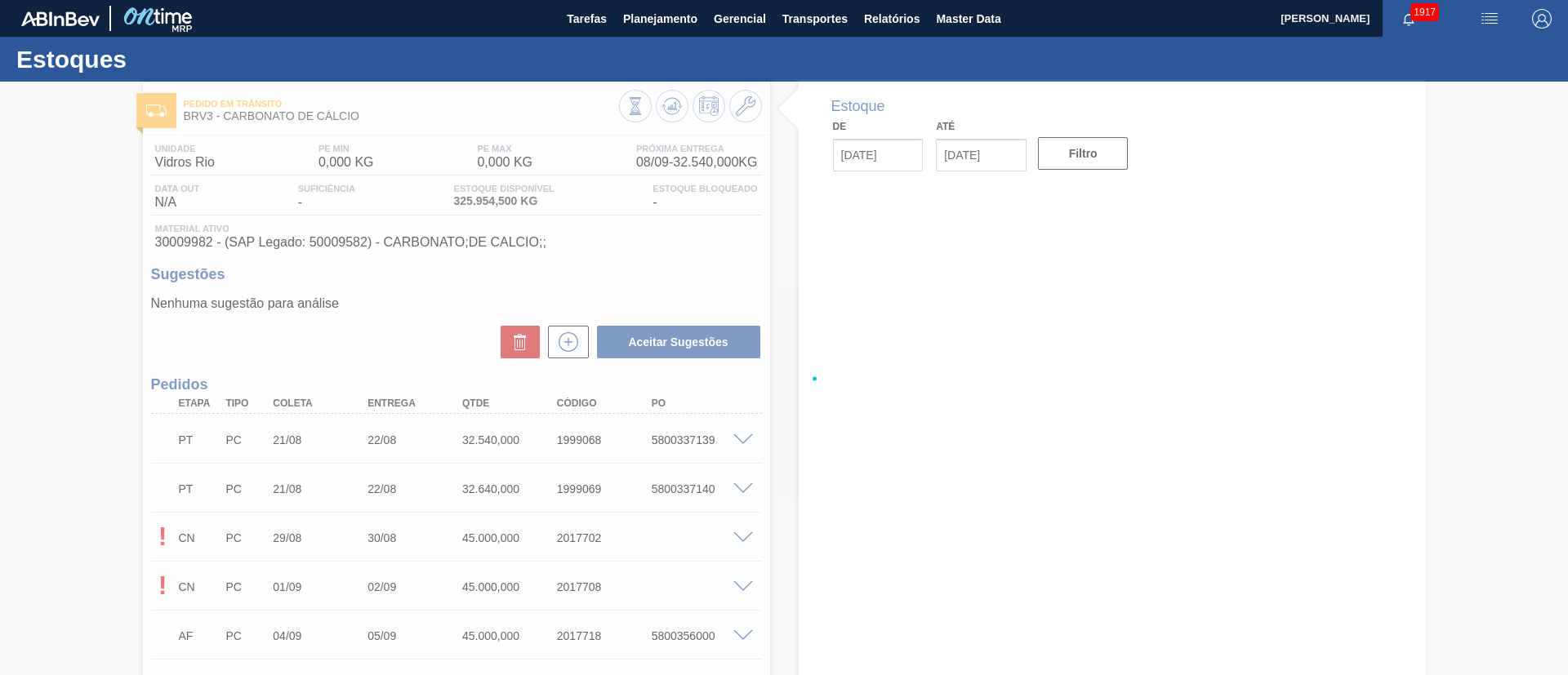
type input "[DATE]"
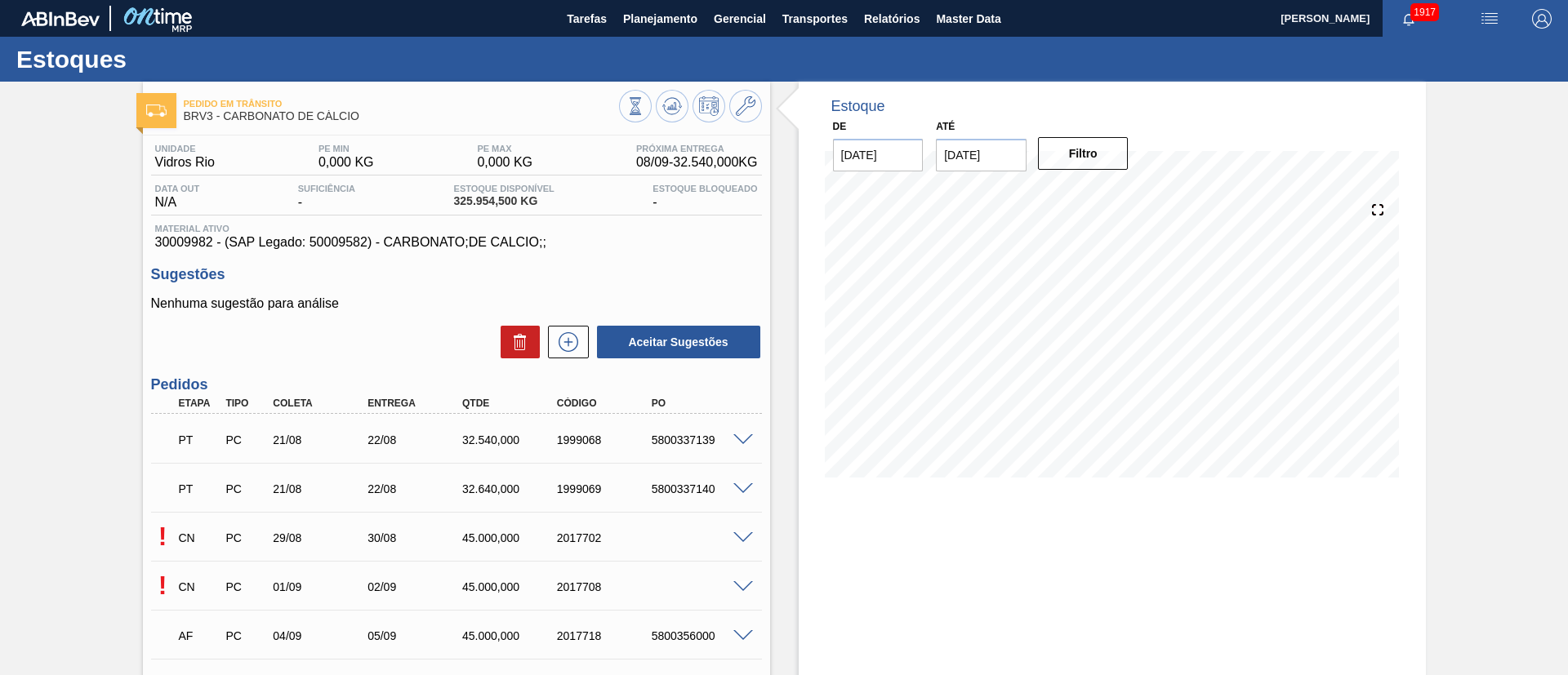
scroll to position [368, 0]
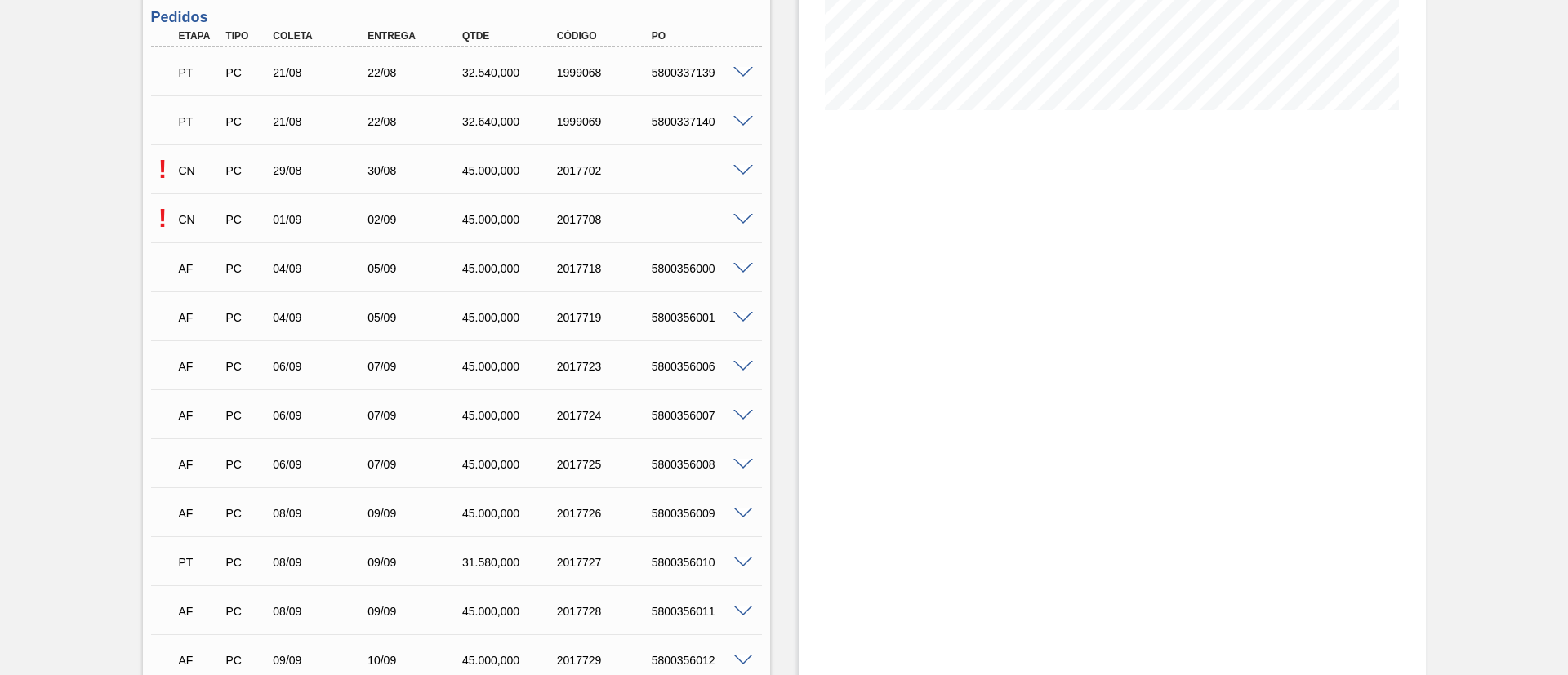
click at [739, 217] on span at bounding box center [742, 220] width 20 height 12
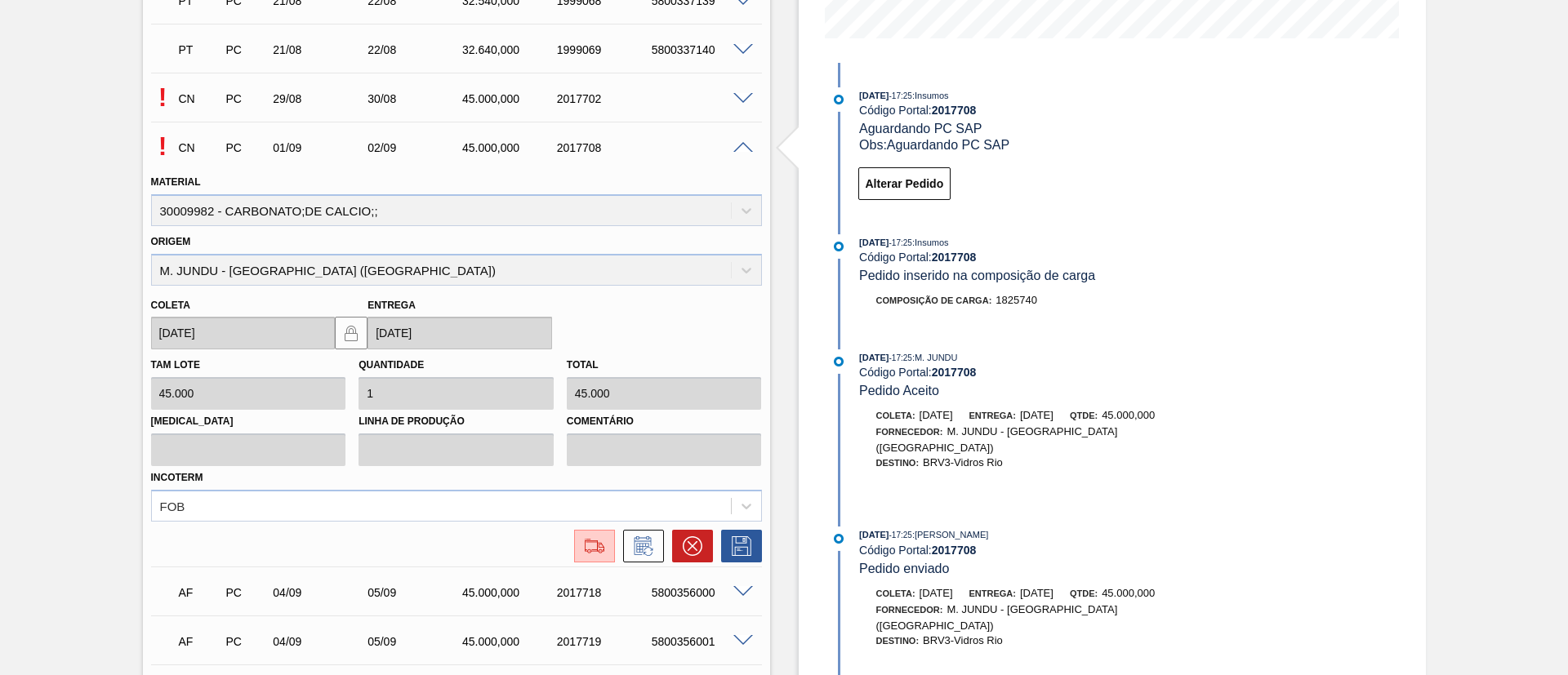
scroll to position [612, 0]
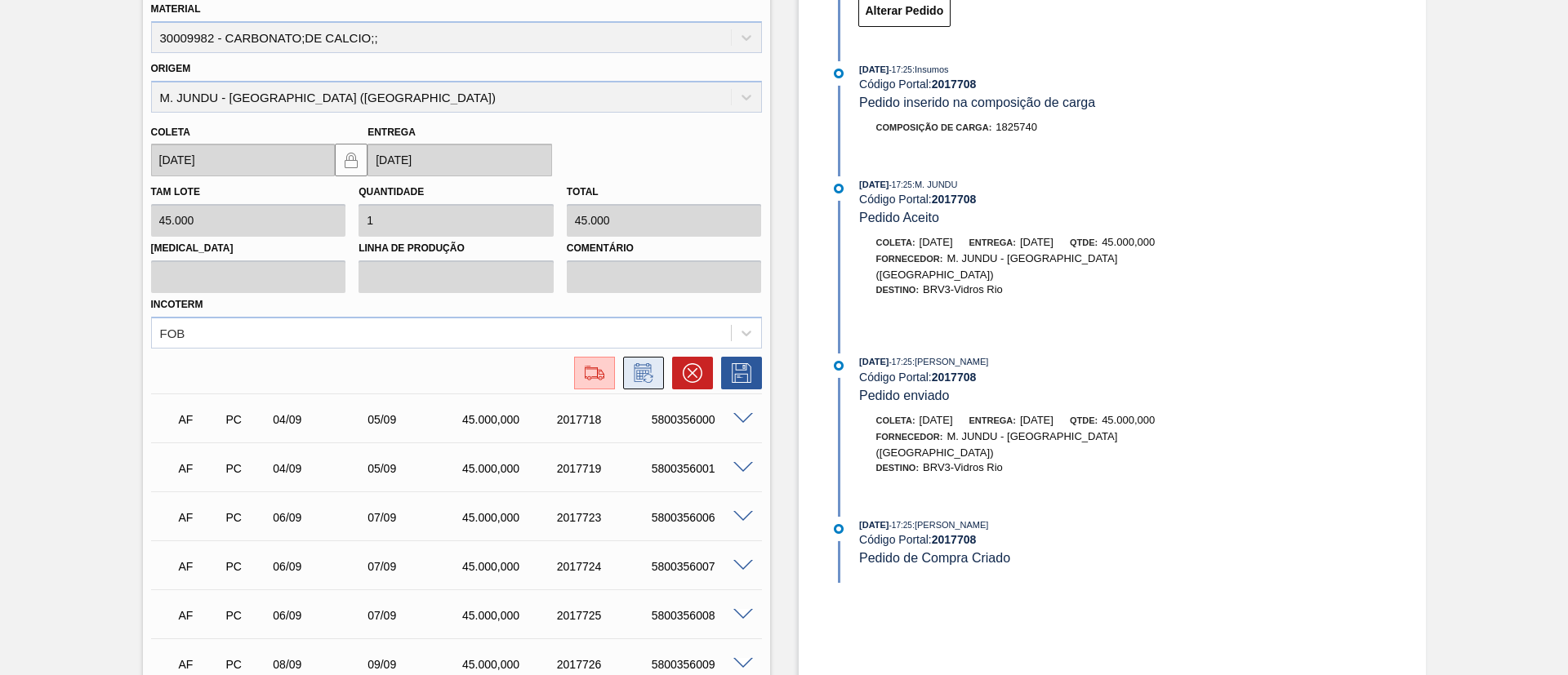
click at [642, 364] on icon at bounding box center [642, 373] width 17 height 19
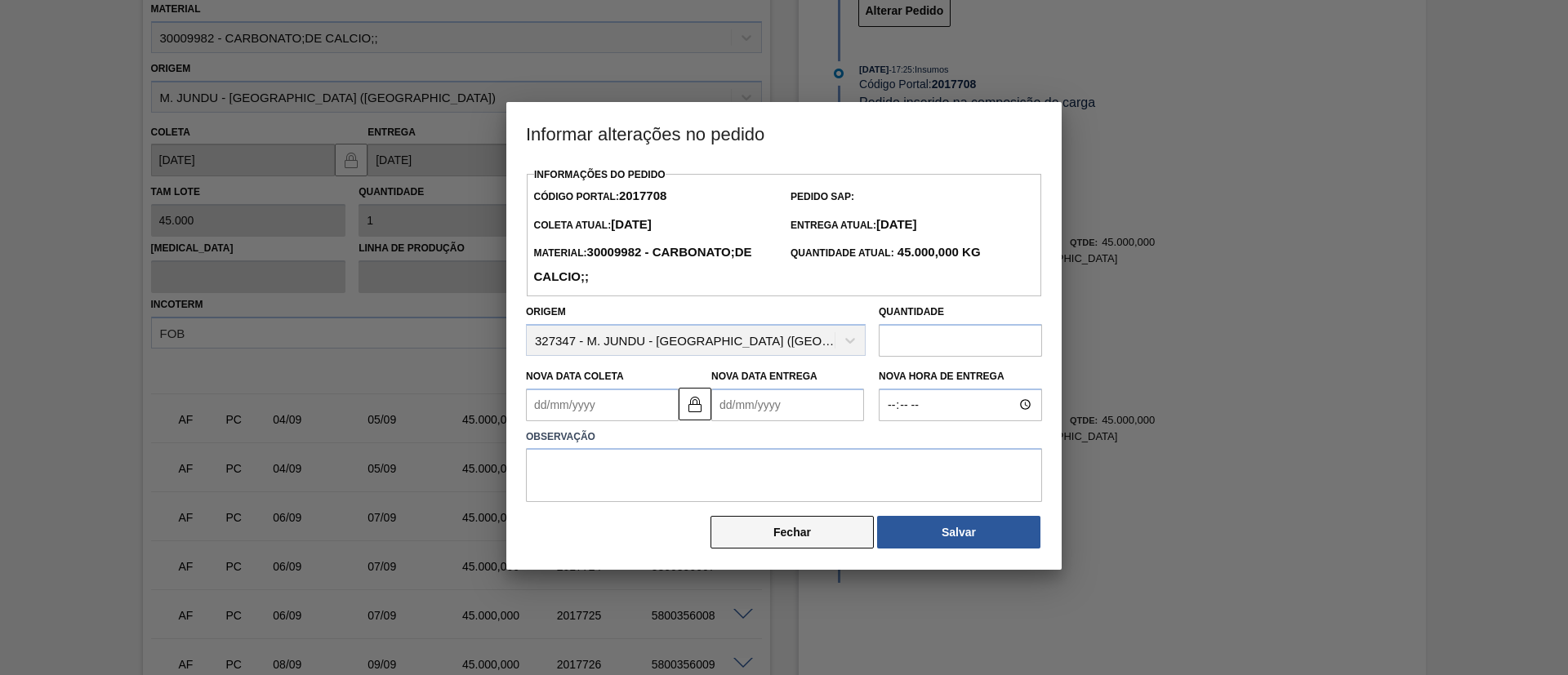
click at [764, 532] on button "Fechar" at bounding box center [792, 532] width 163 height 32
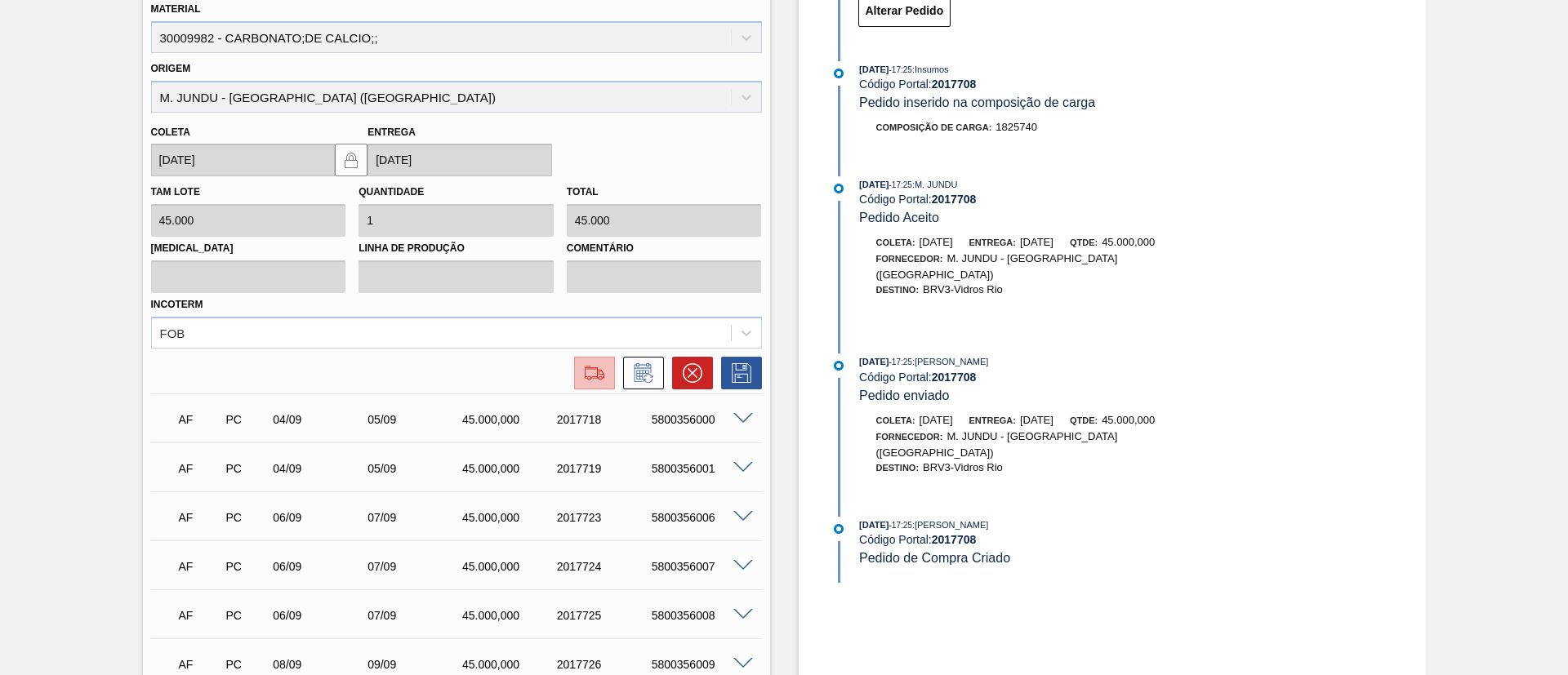
click at [603, 379] on img at bounding box center [595, 373] width 26 height 20
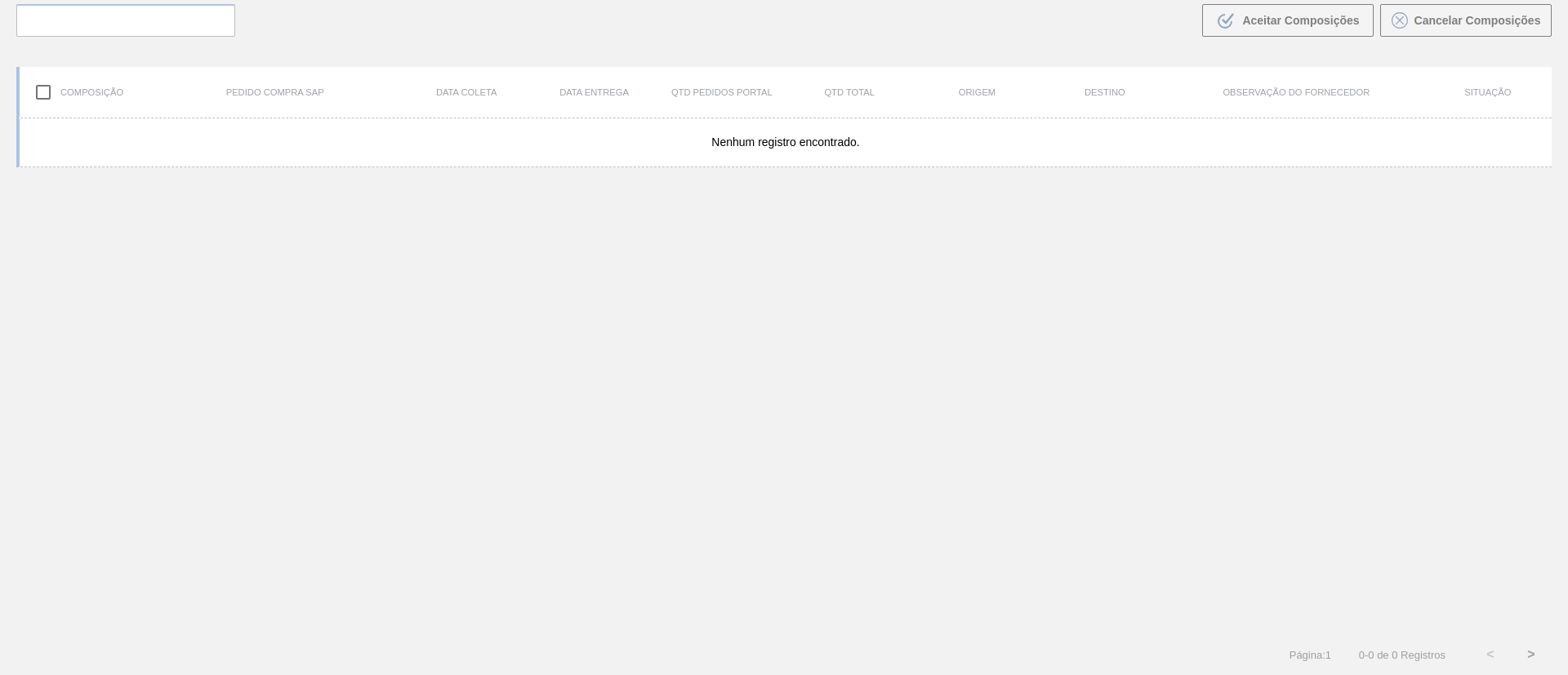
scroll to position [117, 0]
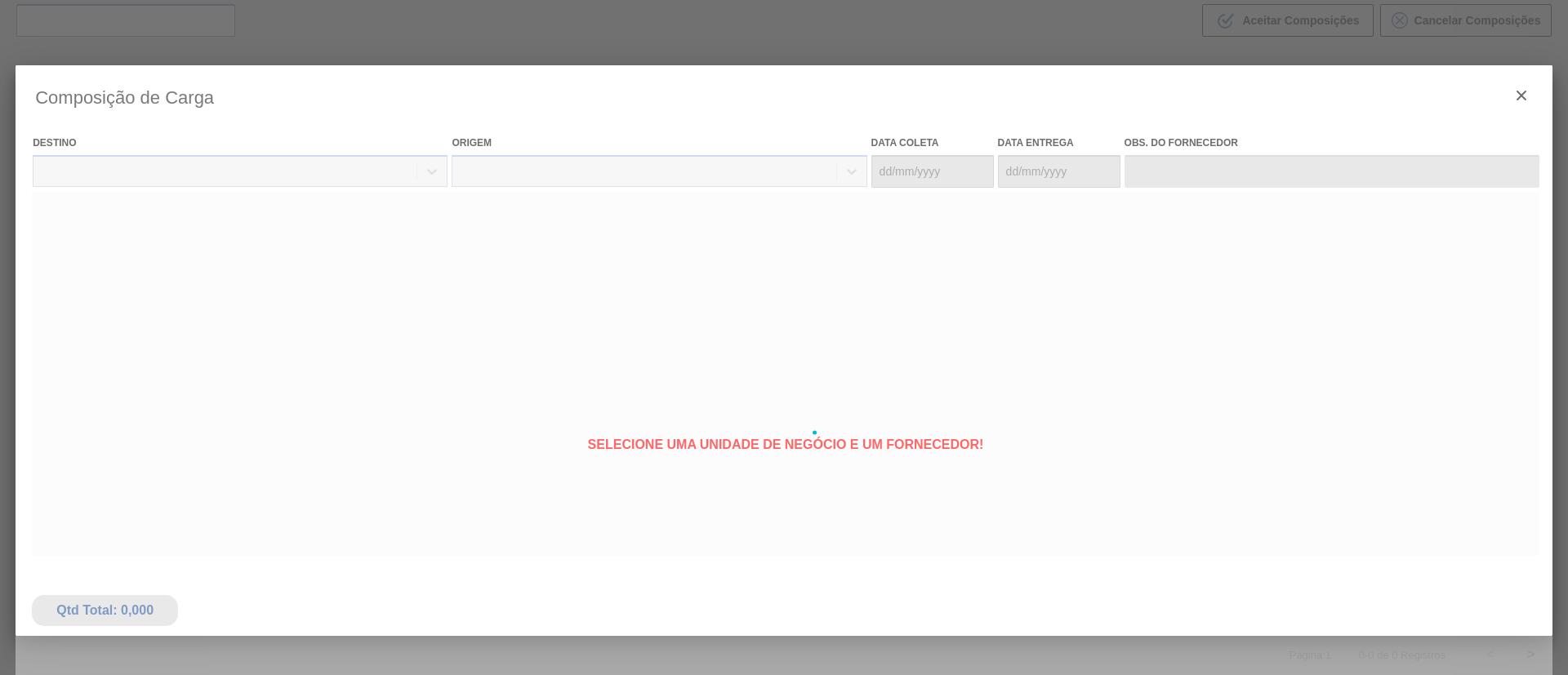
type coleta "[DATE]"
type entrega "[DATE]"
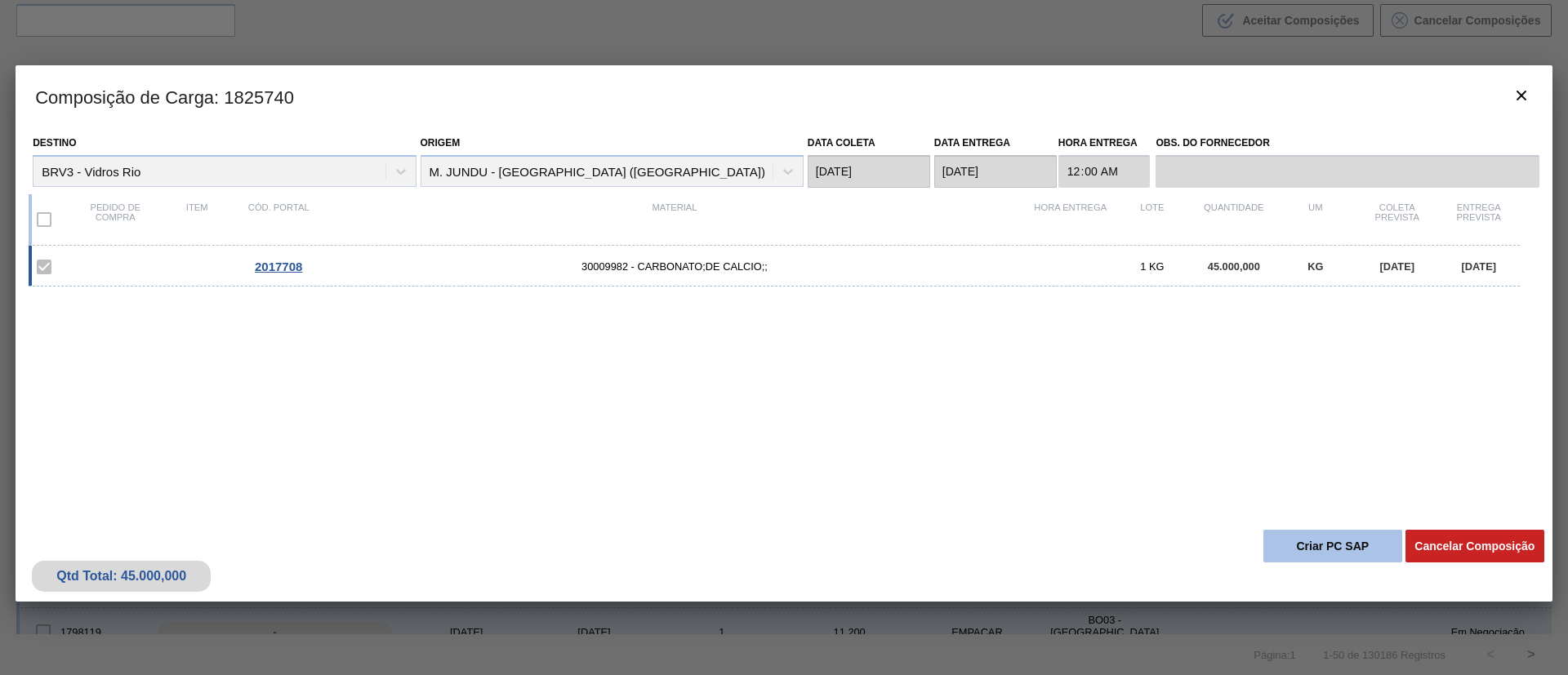
click at [1289, 542] on button "Criar PC SAP" at bounding box center [1332, 546] width 138 height 32
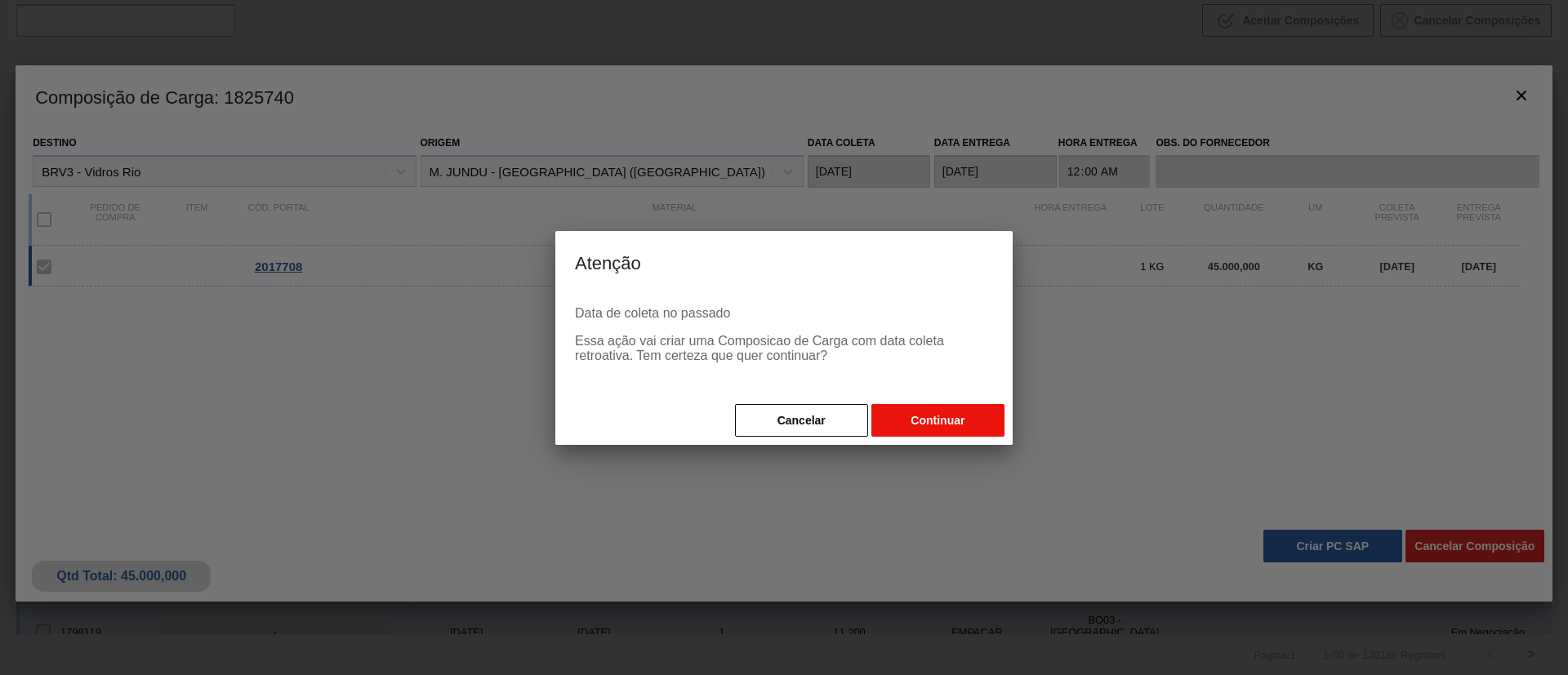
click at [912, 408] on button "Continuar" at bounding box center [938, 420] width 133 height 32
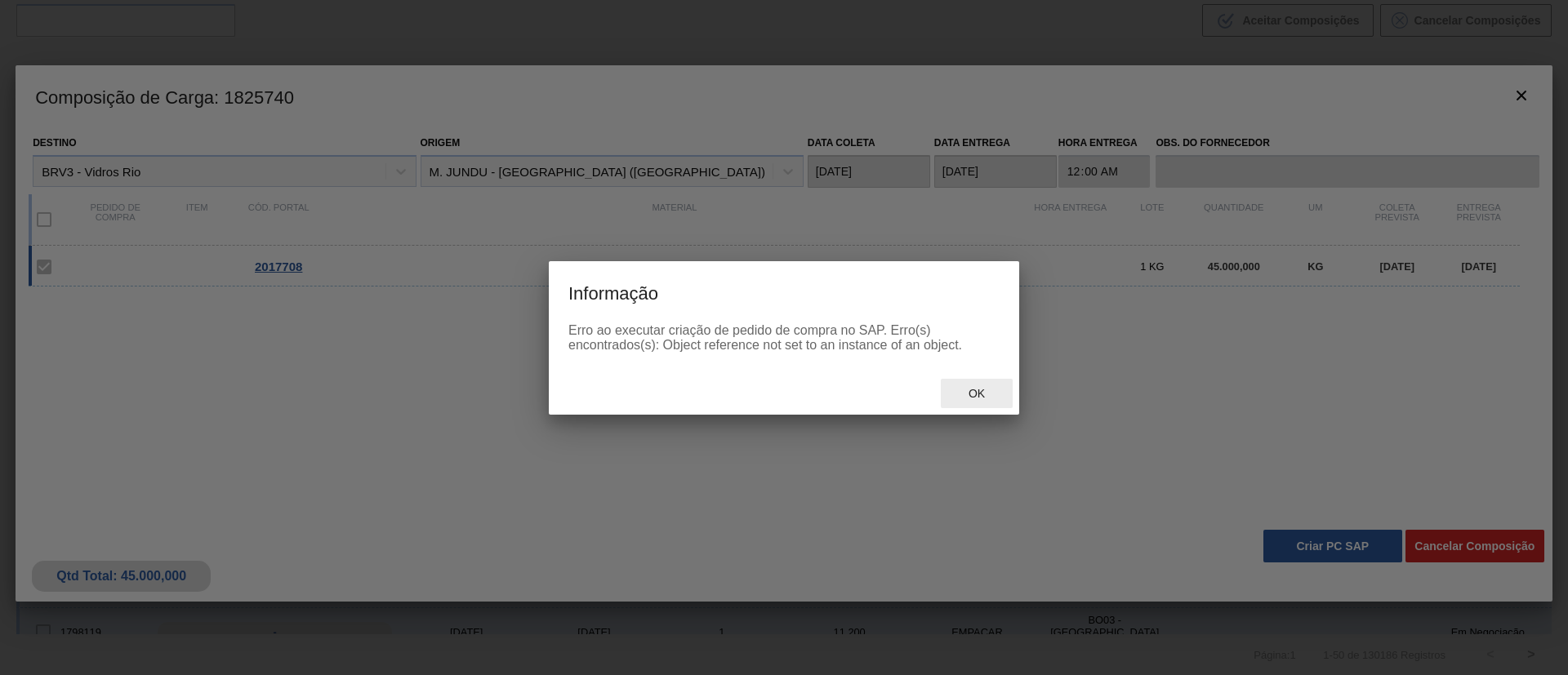
click at [963, 394] on span "Ok" at bounding box center [977, 393] width 42 height 13
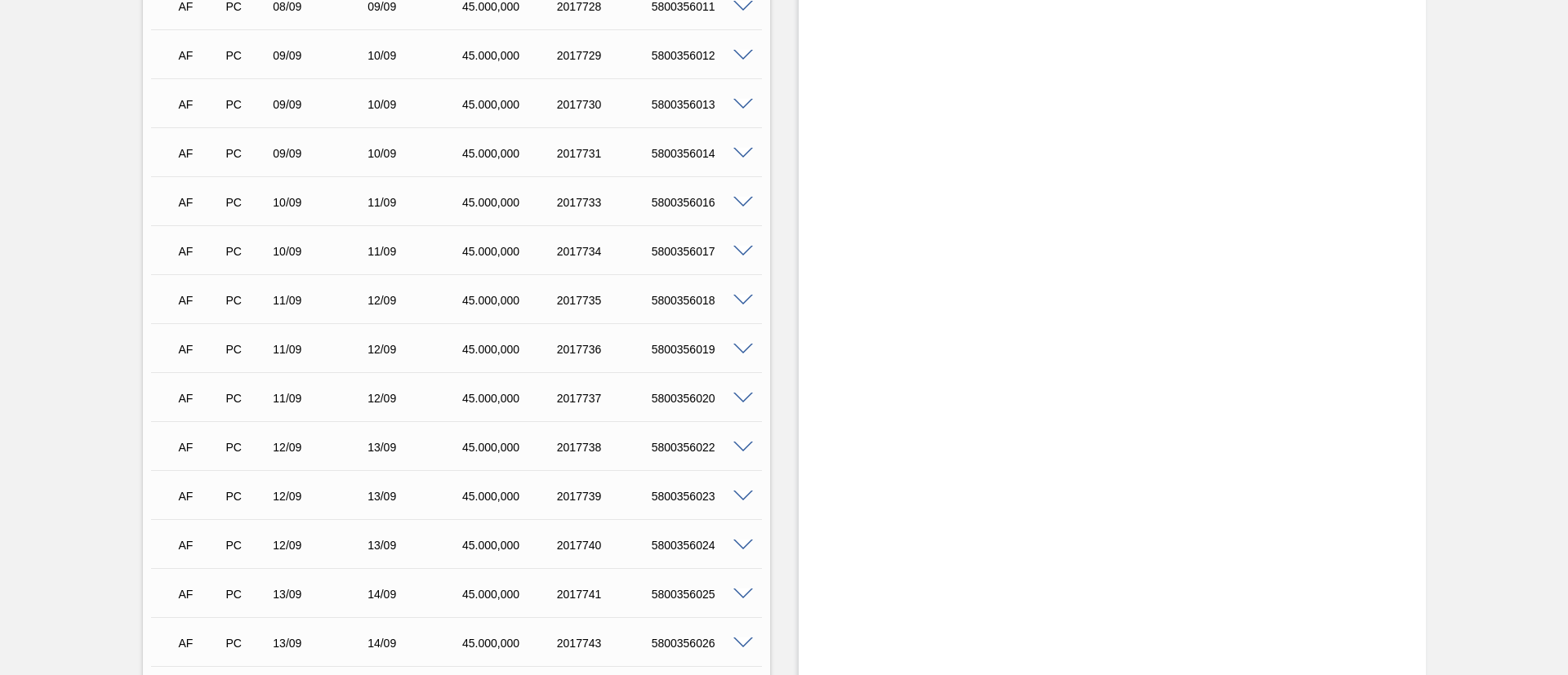
scroll to position [980, 0]
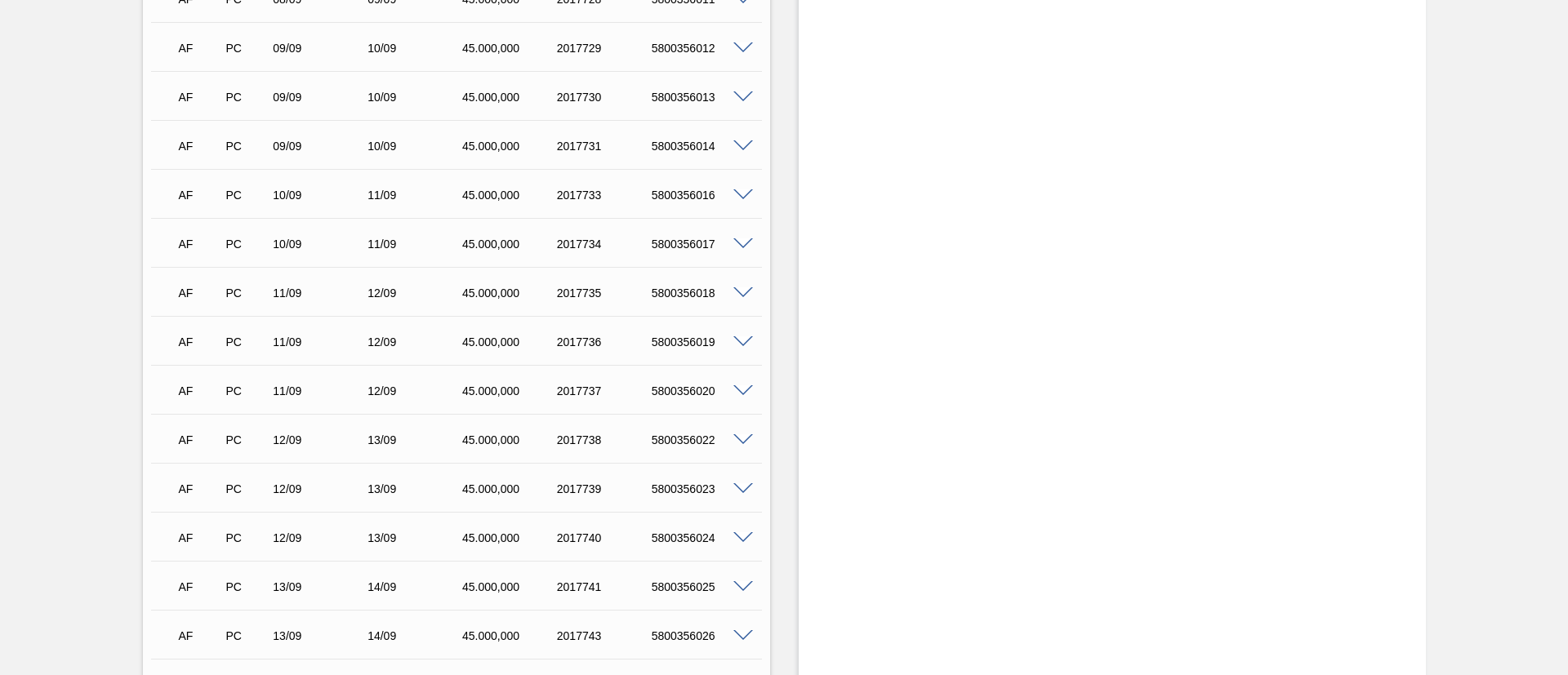
click at [747, 392] on span at bounding box center [742, 391] width 20 height 12
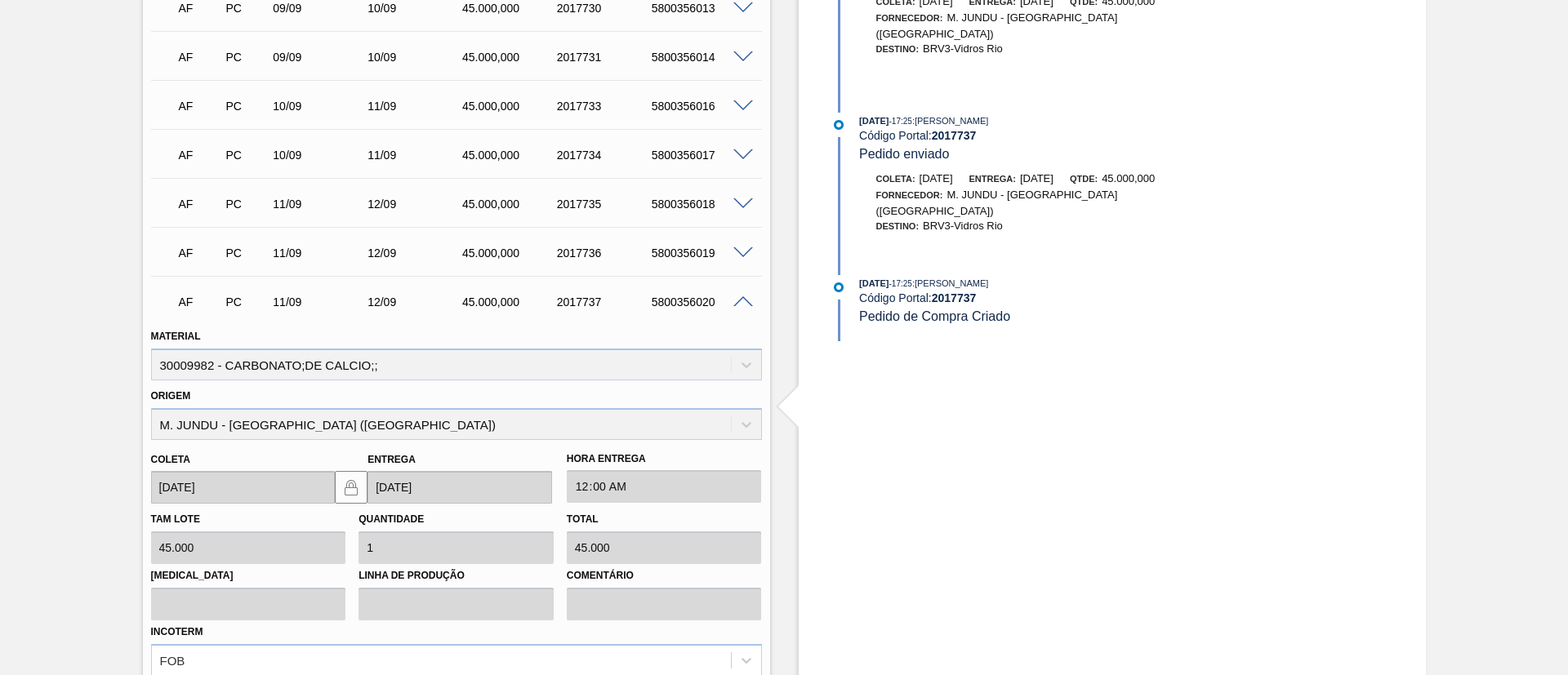
scroll to position [1102, 0]
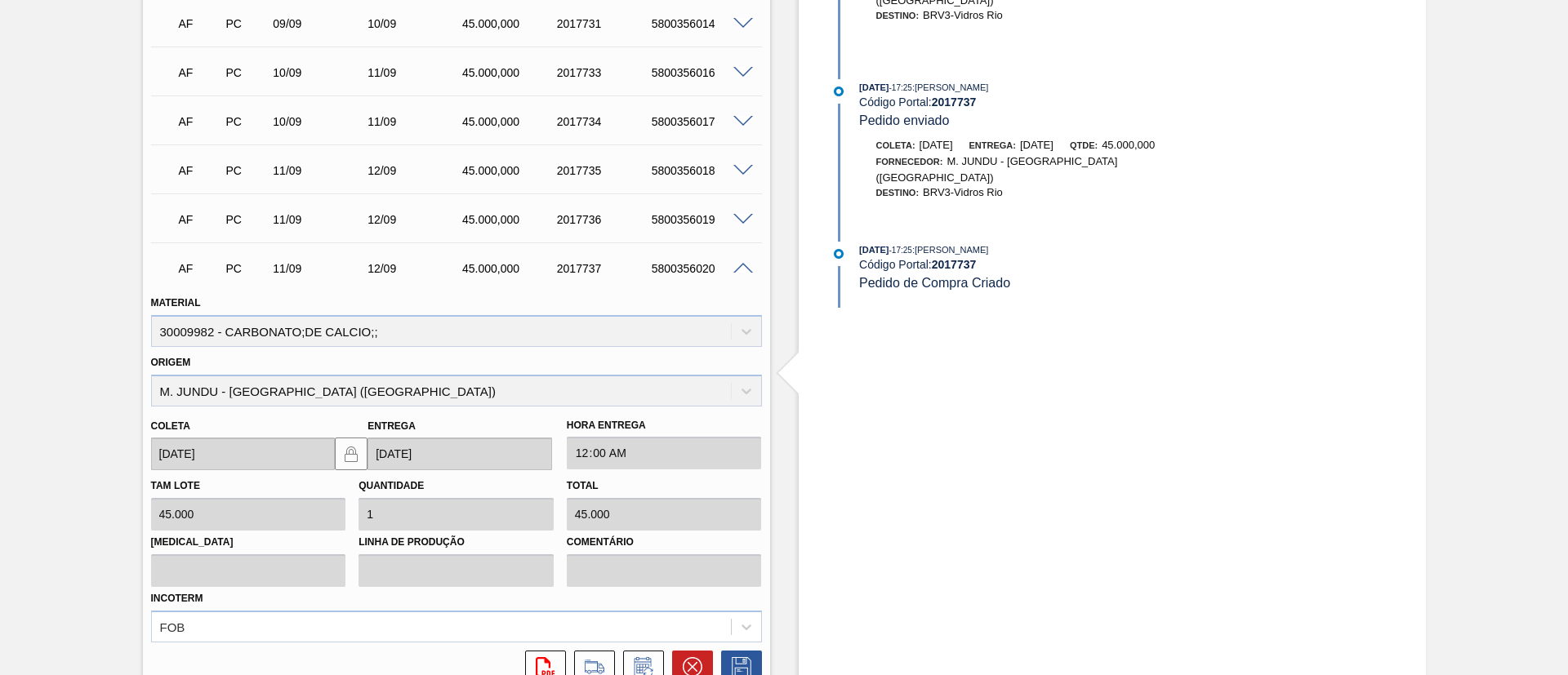
click at [736, 265] on span at bounding box center [742, 269] width 20 height 12
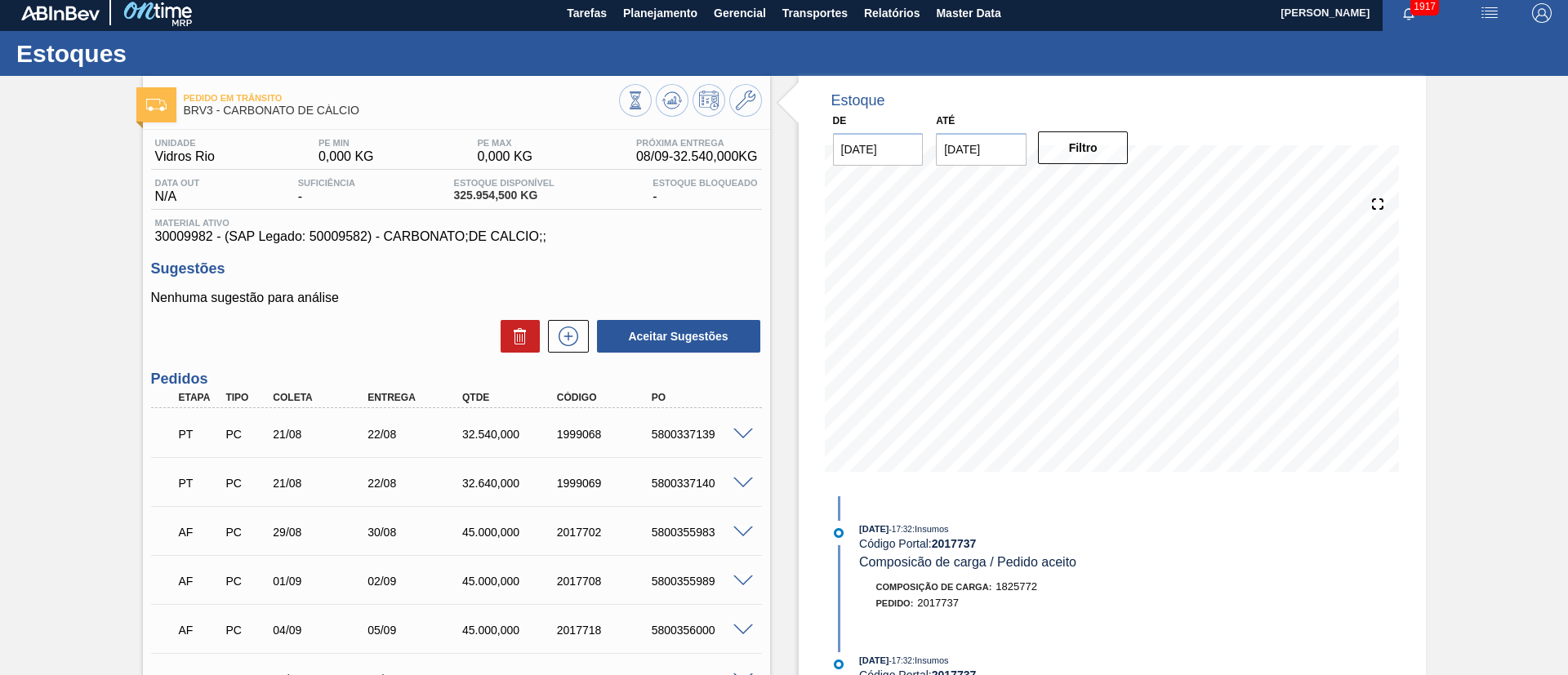
scroll to position [0, 0]
